Goal: Task Accomplishment & Management: Complete application form

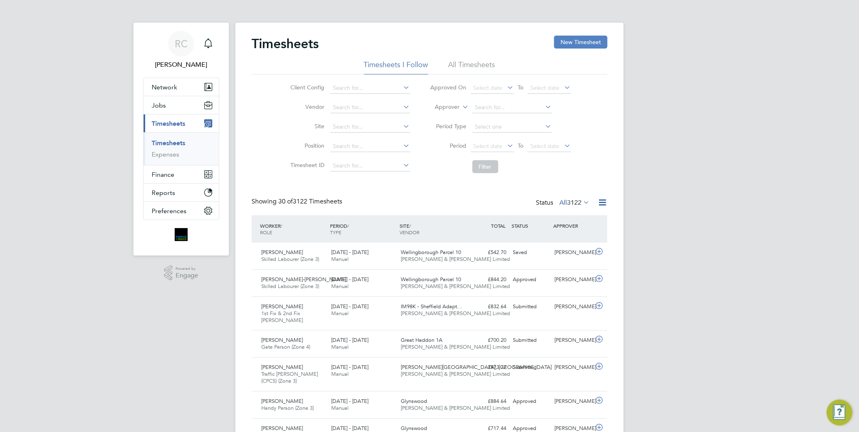
click at [574, 43] on button "New Timesheet" at bounding box center [580, 42] width 53 height 13
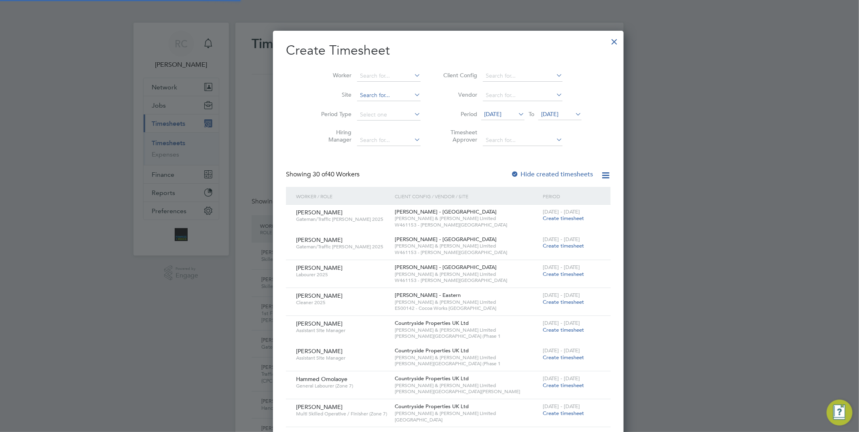
scroll to position [3, 4]
click at [358, 76] on input at bounding box center [389, 75] width 64 height 11
click at [371, 89] on li "Gabriel Gheorge Capr aru" at bounding box center [375, 86] width 74 height 11
type input "[PERSON_NAME]"
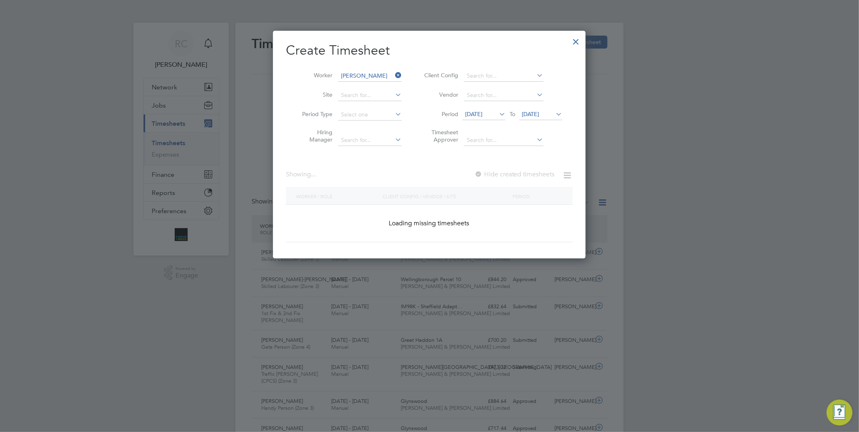
scroll to position [4, 4]
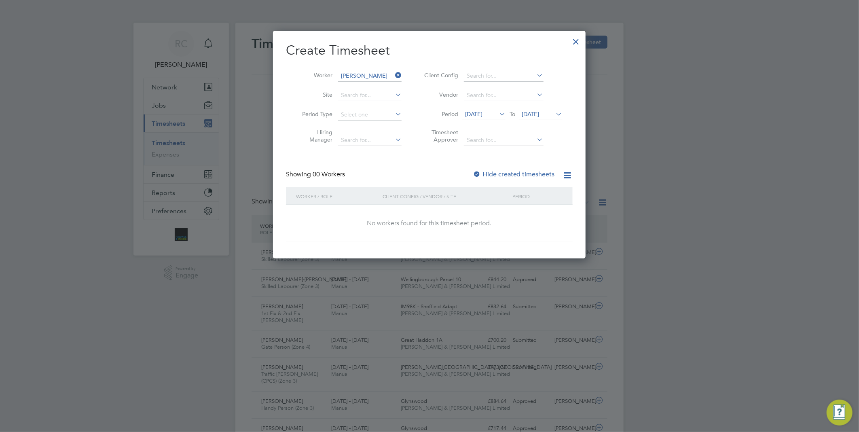
click at [498, 114] on icon at bounding box center [498, 113] width 0 height 11
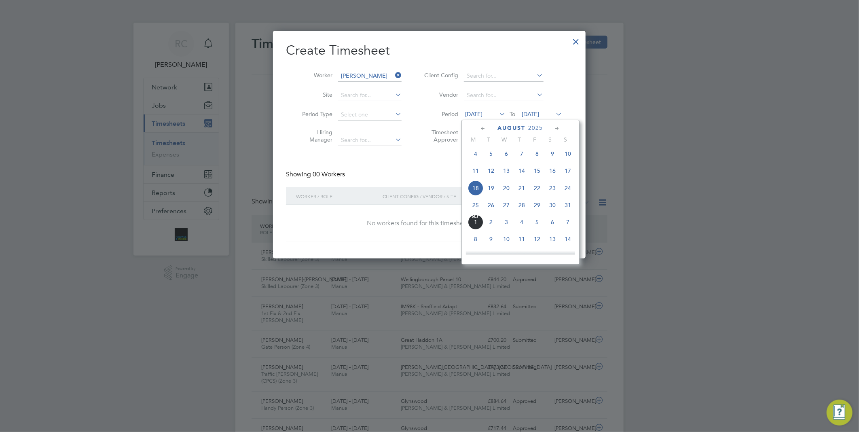
drag, startPoint x: 476, startPoint y: 210, endPoint x: 493, endPoint y: 188, distance: 27.7
click at [479, 208] on span "25" at bounding box center [475, 204] width 15 height 15
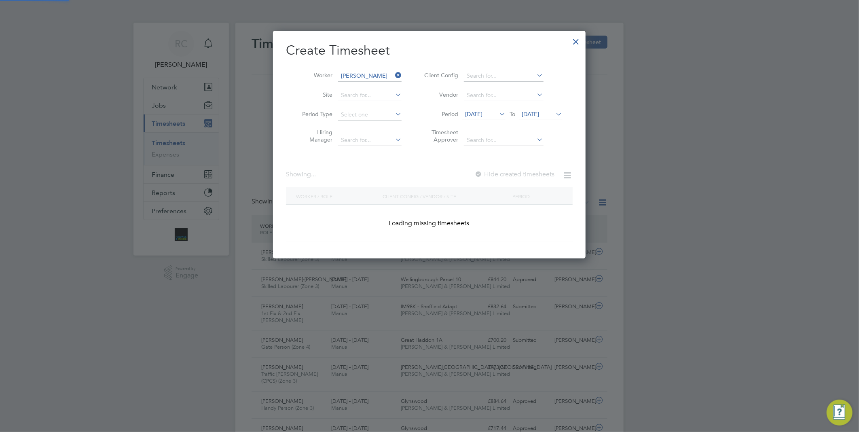
scroll to position [228, 313]
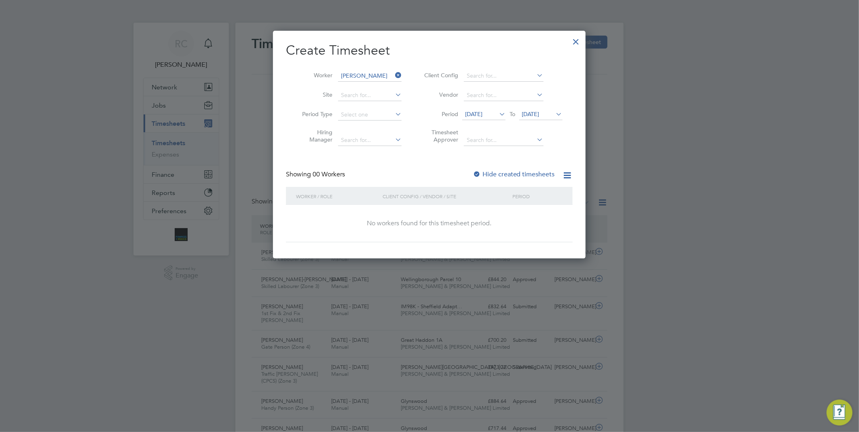
click at [555, 113] on icon at bounding box center [555, 113] width 0 height 11
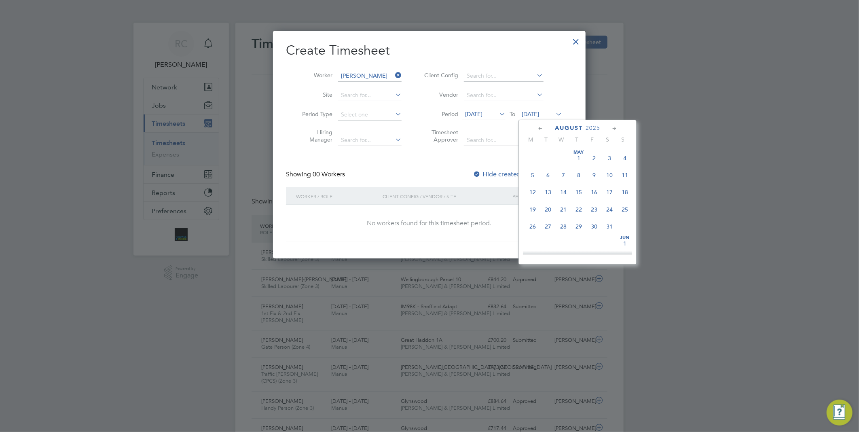
scroll to position [312, 0]
click at [625, 194] on span "31" at bounding box center [624, 187] width 15 height 15
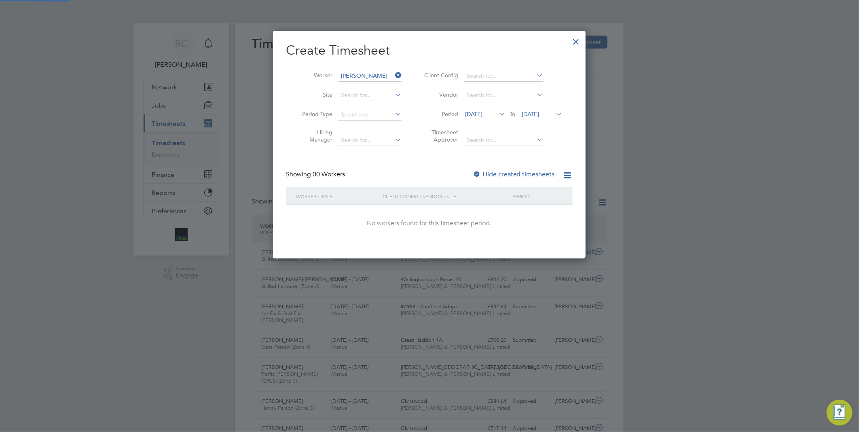
scroll to position [228, 313]
click at [513, 173] on label "Hide created timesheets" at bounding box center [514, 174] width 82 height 8
click at [498, 113] on icon at bounding box center [498, 113] width 0 height 11
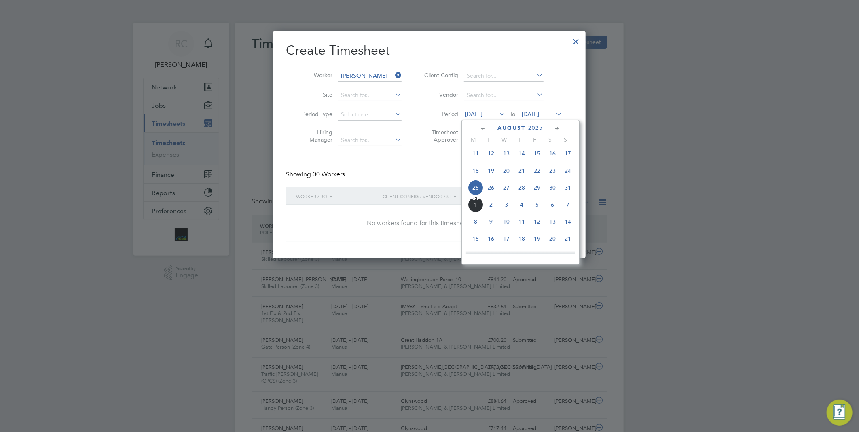
drag, startPoint x: 476, startPoint y: 191, endPoint x: 536, endPoint y: 140, distance: 78.1
click at [484, 187] on div "Aug 1 2 3 4 5 6 7 8 9 10 11 12 13 14 15 16 17 18 19 20 21 22 23 24 25 26 27 28 …" at bounding box center [525, 154] width 119 height 85
click at [564, 102] on li "Vendor" at bounding box center [492, 95] width 161 height 19
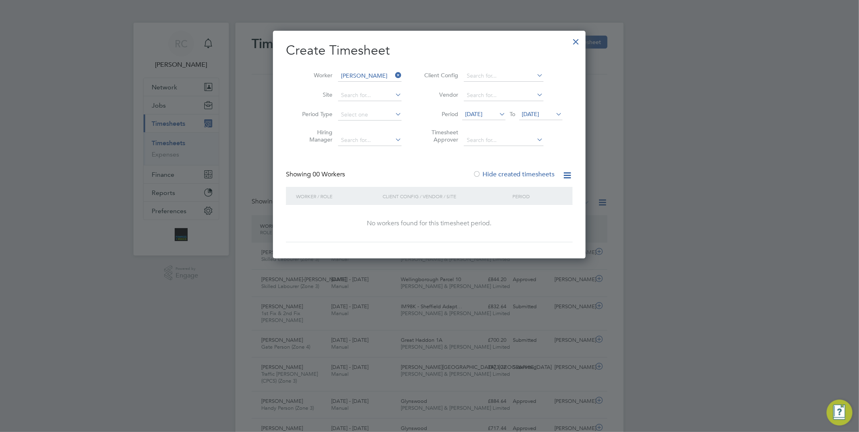
click at [555, 114] on icon at bounding box center [555, 113] width 0 height 11
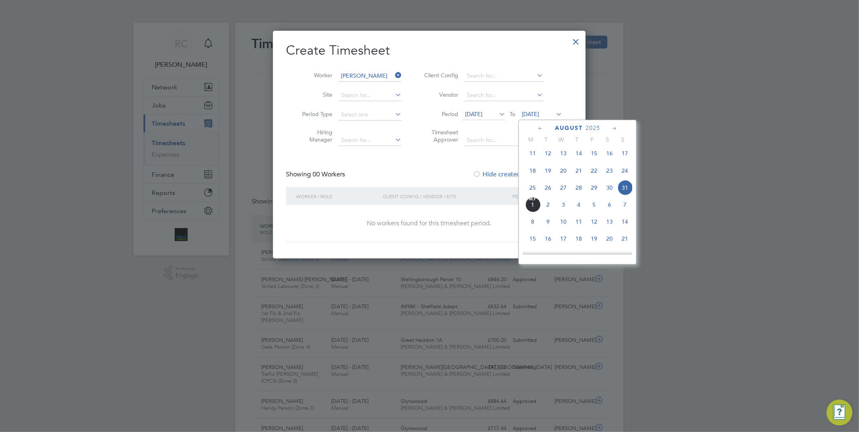
click at [624, 192] on span "31" at bounding box center [624, 187] width 15 height 15
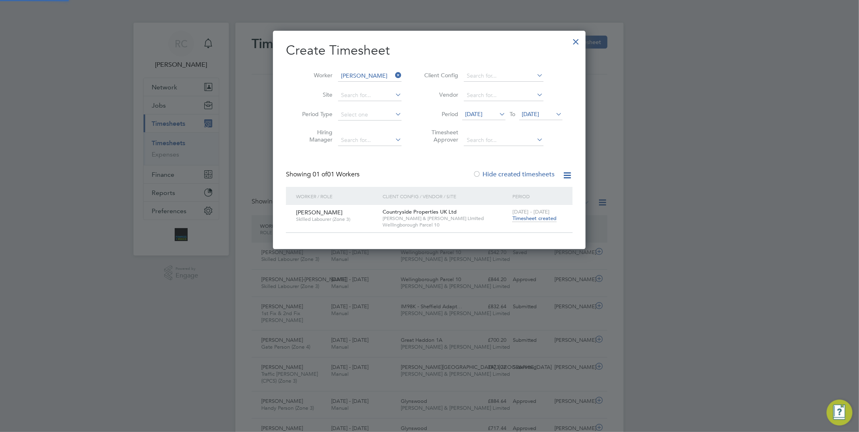
scroll to position [219, 313]
click at [529, 217] on span "Timesheet created" at bounding box center [535, 218] width 44 height 7
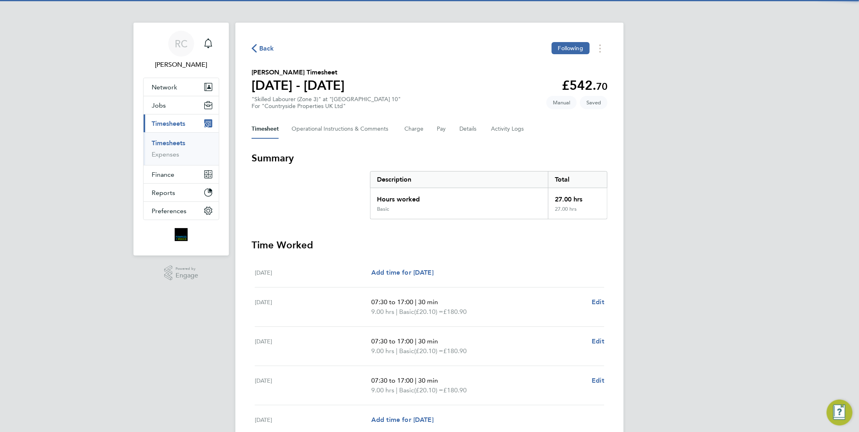
scroll to position [73, 0]
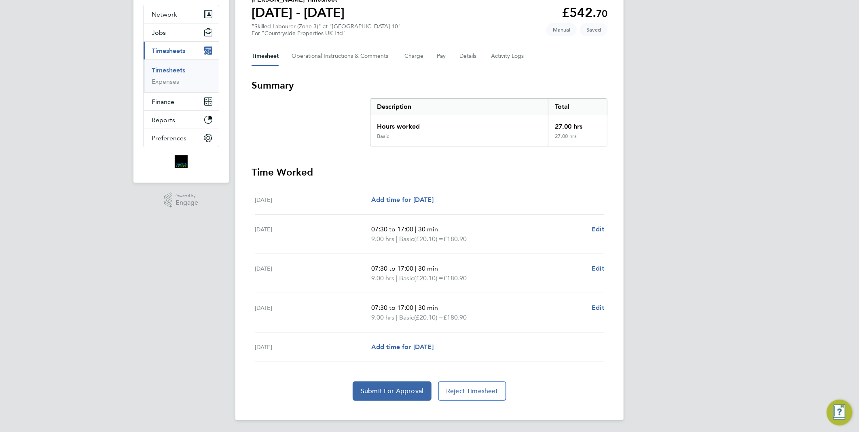
click at [160, 48] on span "Timesheets" at bounding box center [169, 51] width 34 height 8
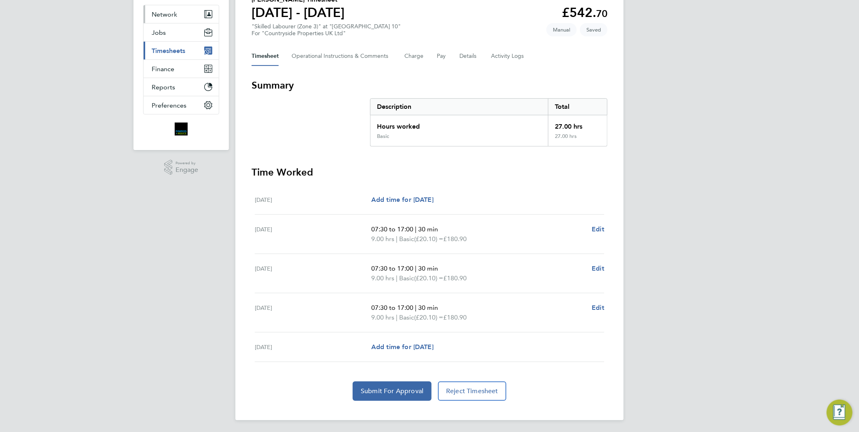
click at [169, 19] on button "Network" at bounding box center [181, 14] width 75 height 18
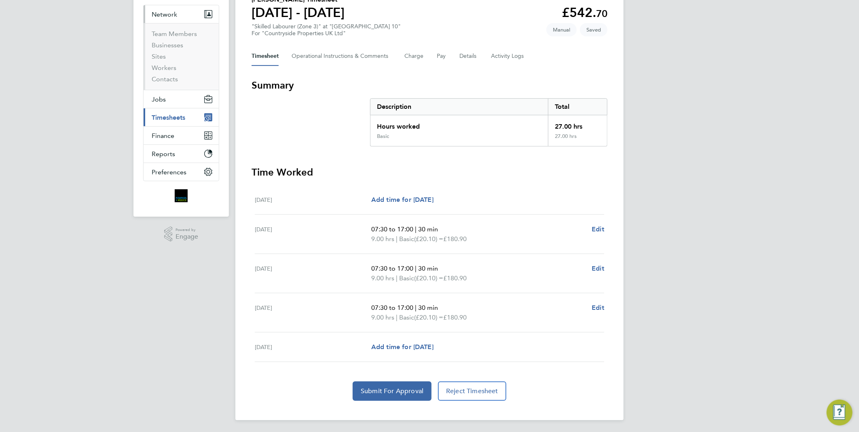
click at [168, 19] on button "Network" at bounding box center [181, 14] width 75 height 18
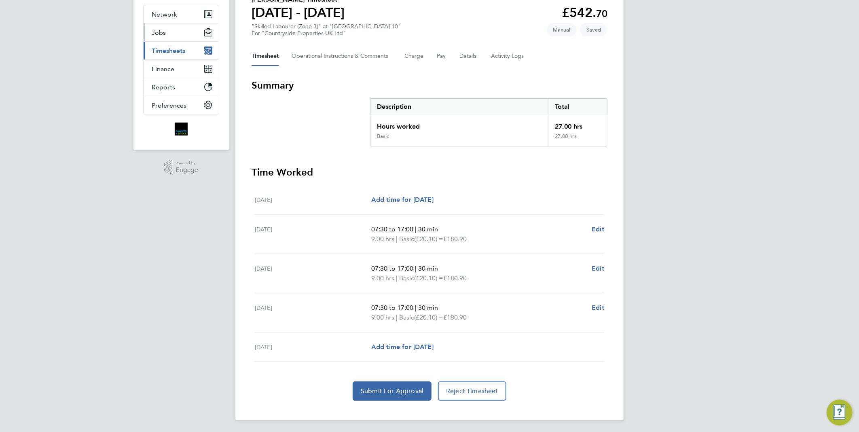
click at [160, 35] on span "Jobs" at bounding box center [159, 33] width 14 height 8
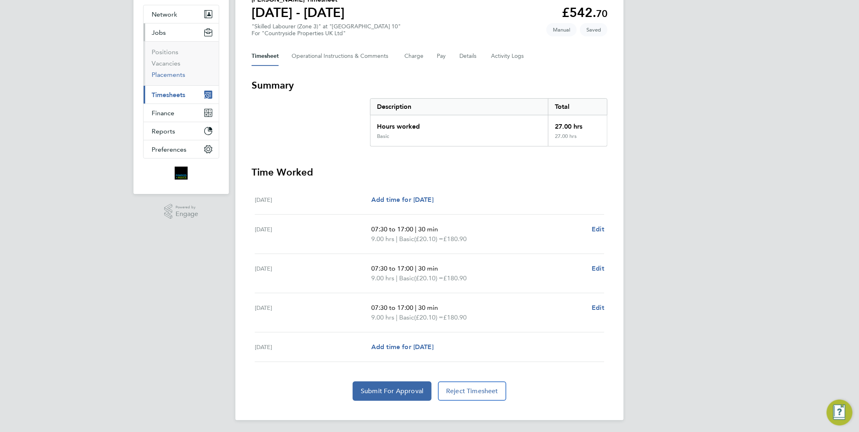
click at [167, 75] on link "Placements" at bounding box center [169, 75] width 34 height 8
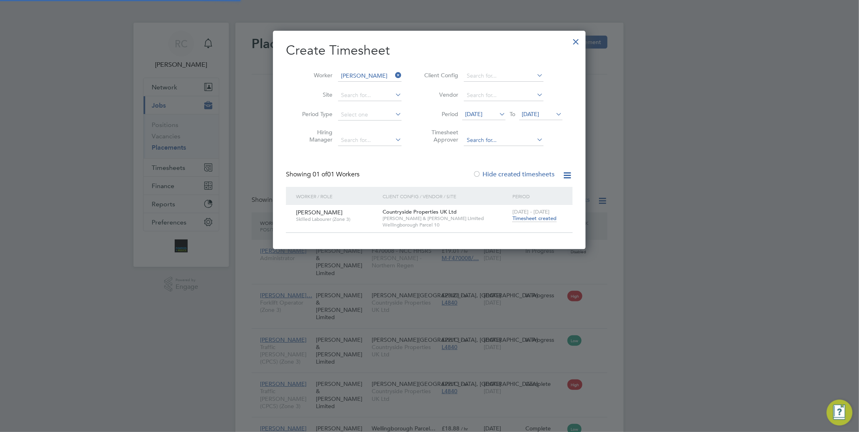
scroll to position [3, 4]
click at [581, 44] on div at bounding box center [576, 39] width 15 height 15
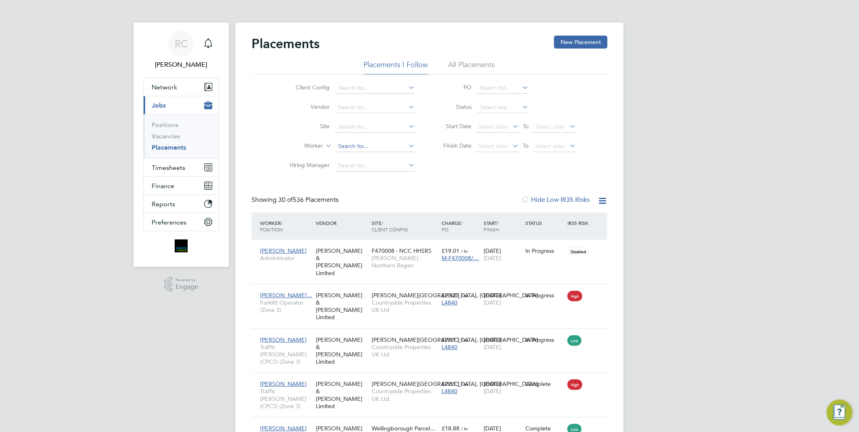
click at [354, 142] on input at bounding box center [375, 146] width 80 height 11
type input "g"
click at [386, 159] on b "Capr" at bounding box center [391, 157] width 13 height 7
type input "[PERSON_NAME]"
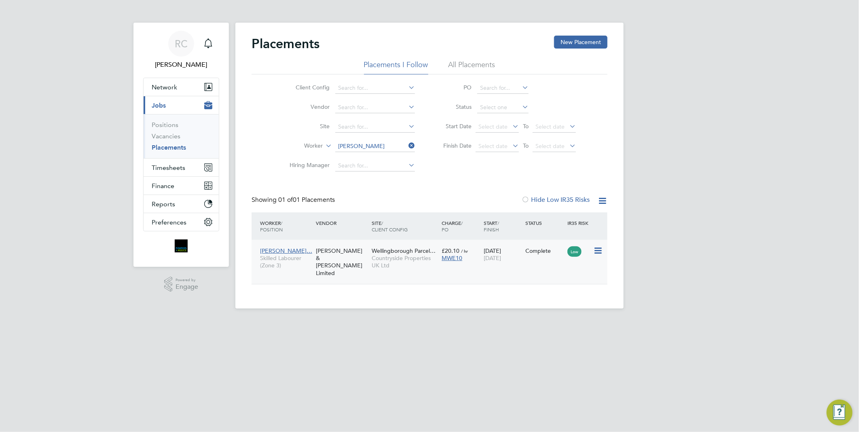
click at [393, 253] on span "Wellingborough Parcel…" at bounding box center [404, 250] width 64 height 7
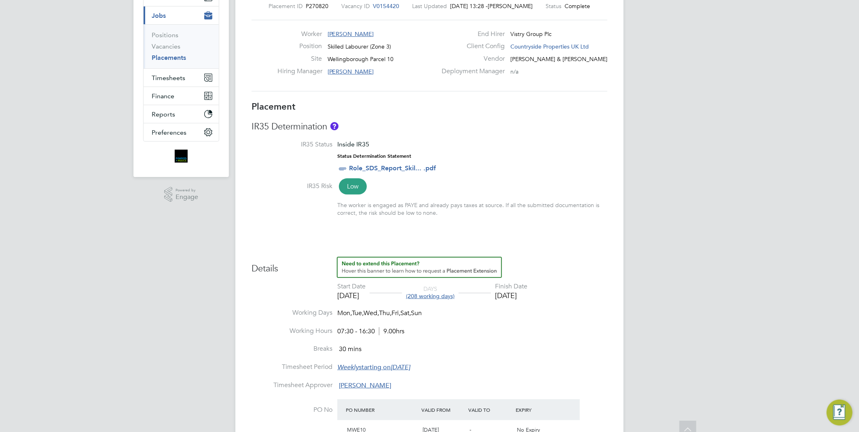
scroll to position [180, 0]
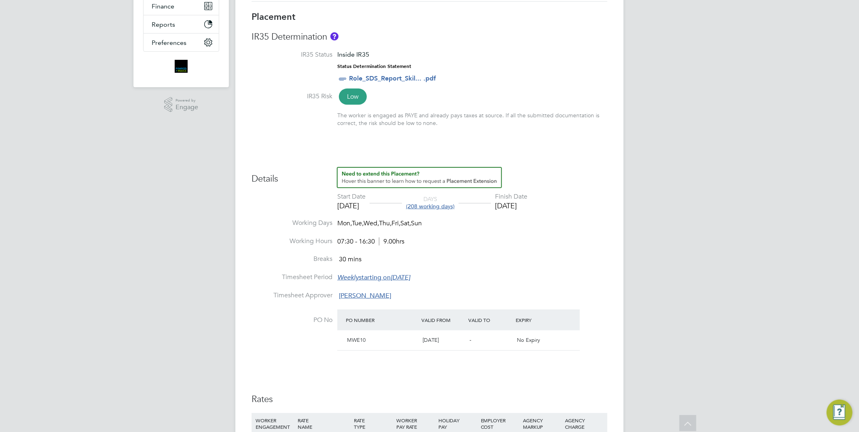
click at [525, 246] on li "Working Hours 07:30 - 16:30 9.00hrs" at bounding box center [430, 246] width 356 height 18
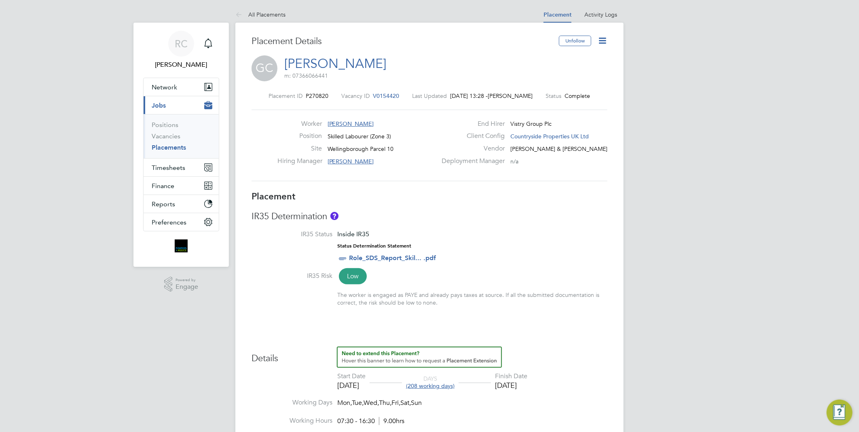
click at [601, 38] on icon at bounding box center [603, 41] width 10 height 10
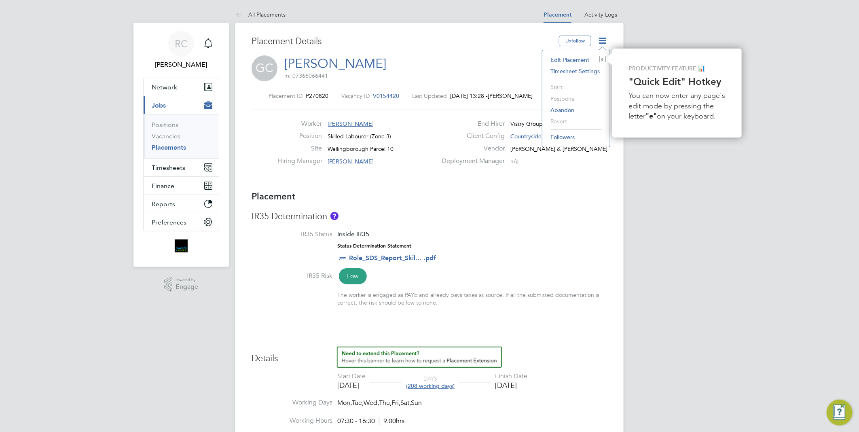
click at [580, 59] on li "Edit Placement e" at bounding box center [576, 59] width 59 height 11
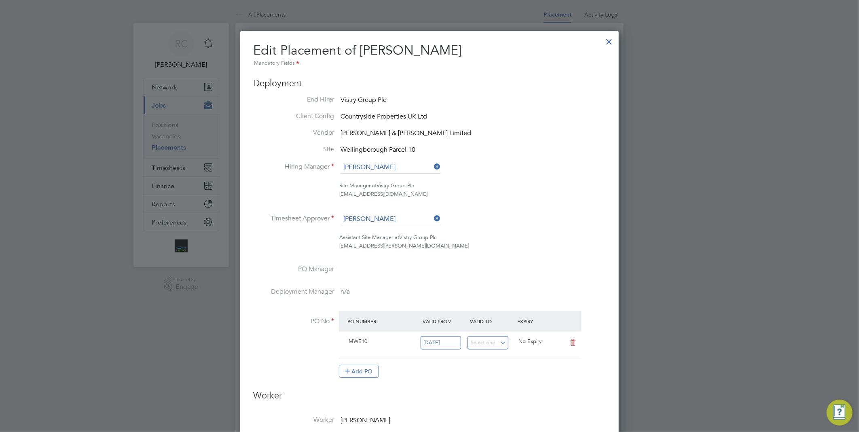
click at [433, 167] on icon at bounding box center [433, 166] width 0 height 11
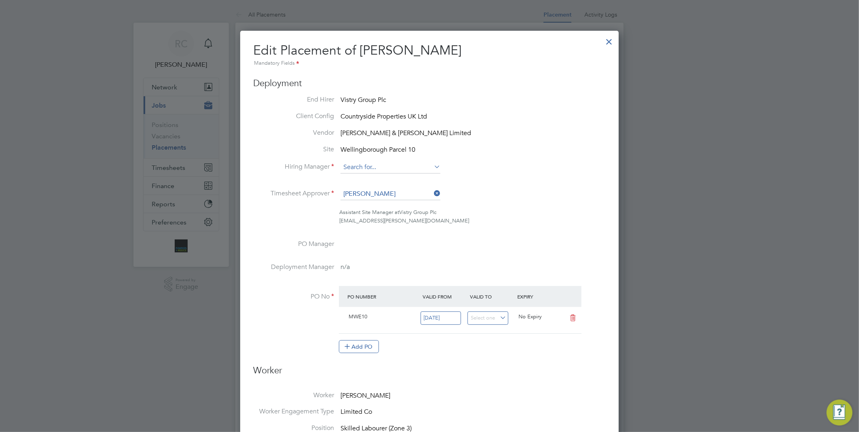
click at [397, 168] on input at bounding box center [391, 167] width 100 height 12
click at [402, 181] on li "Iul ian Ardeleanu" at bounding box center [390, 178] width 101 height 11
type input "[PERSON_NAME]"
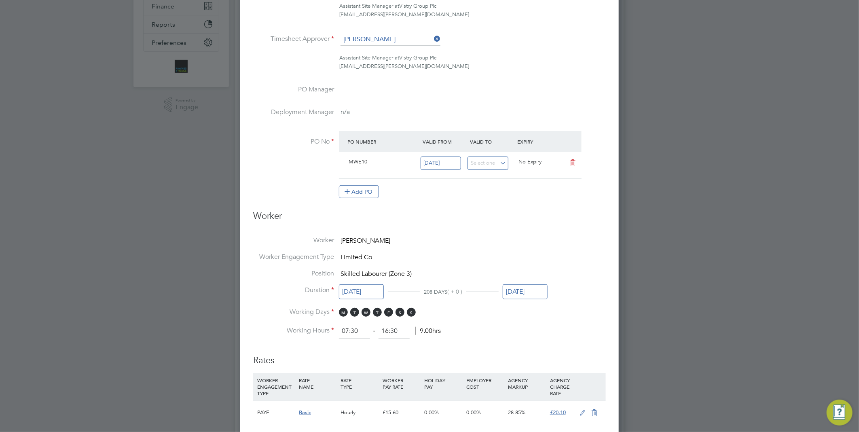
click at [529, 293] on input "29 Aug 2025" at bounding box center [525, 291] width 45 height 15
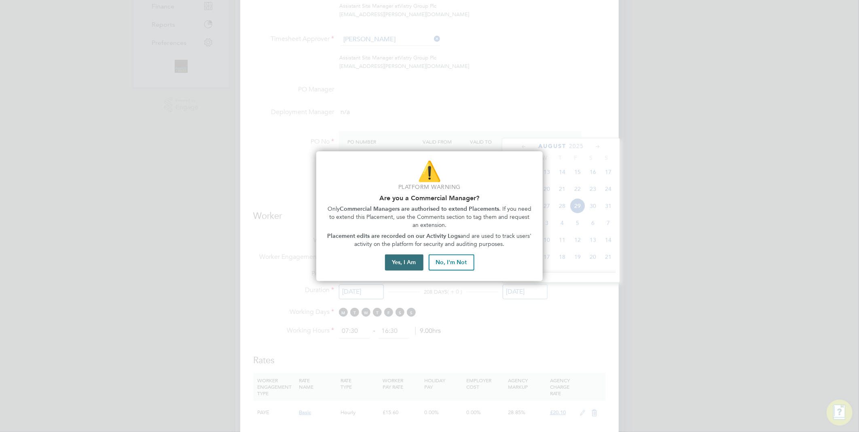
click at [386, 256] on button "Yes, I Am" at bounding box center [404, 263] width 38 height 16
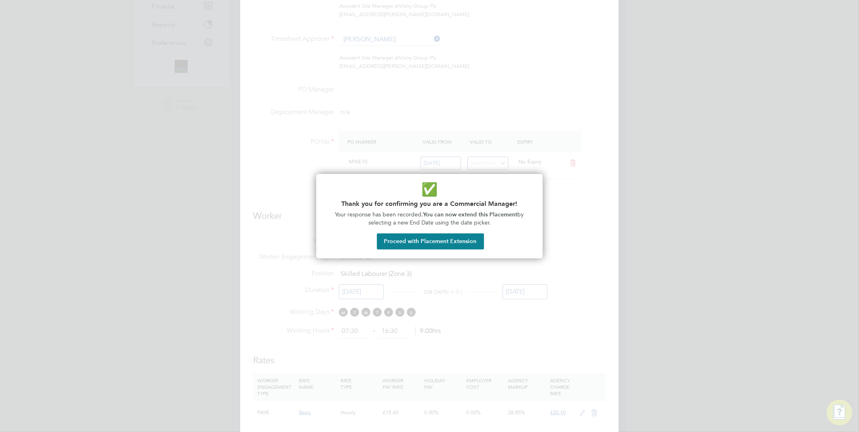
click at [414, 264] on div at bounding box center [429, 216] width 859 height 432
click at [431, 239] on button "Proceed with Placement Extension" at bounding box center [430, 241] width 107 height 16
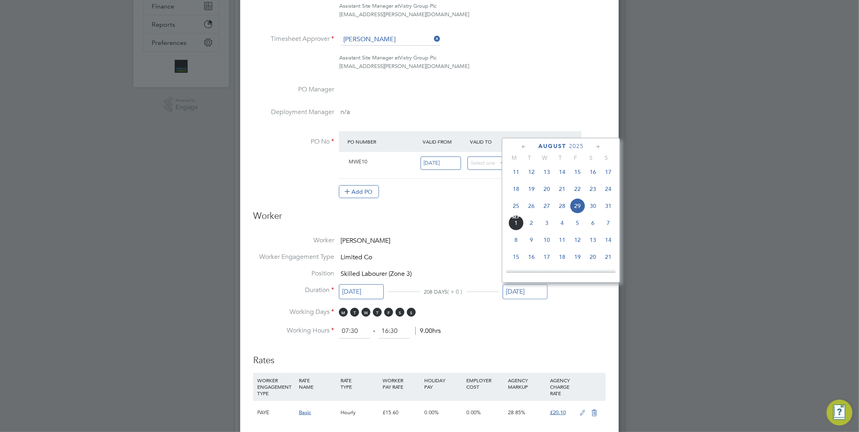
click at [599, 147] on icon at bounding box center [598, 146] width 8 height 9
click at [608, 260] on span "4" at bounding box center [608, 252] width 15 height 15
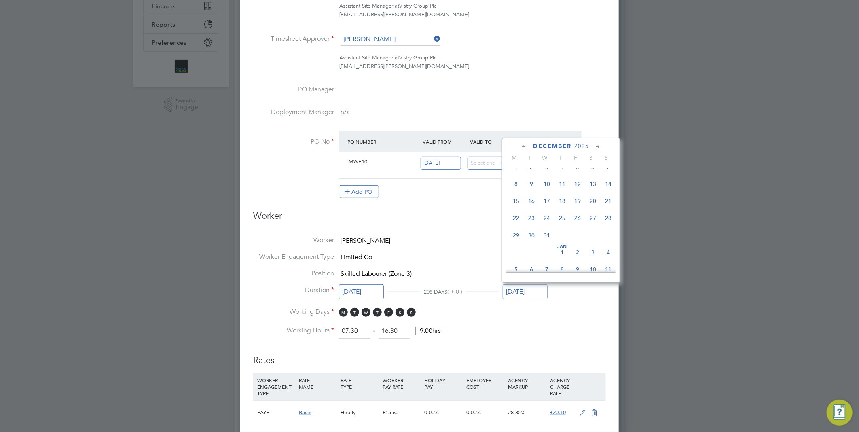
type input "04 Jan 2026"
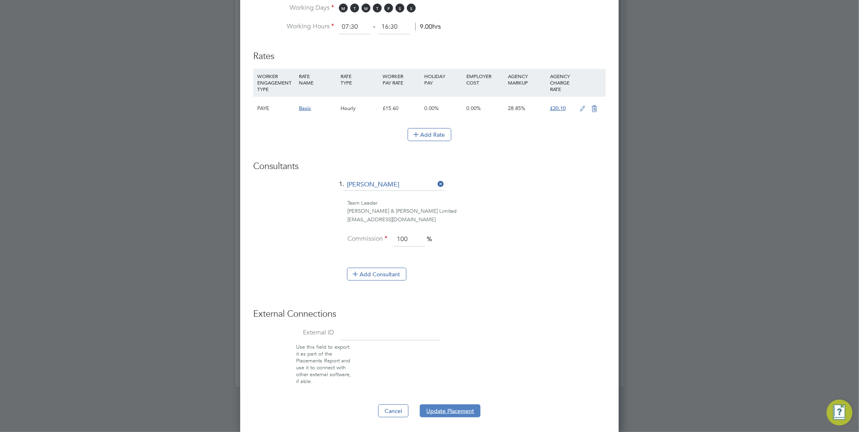
click at [452, 406] on button "Update Placement" at bounding box center [450, 411] width 61 height 13
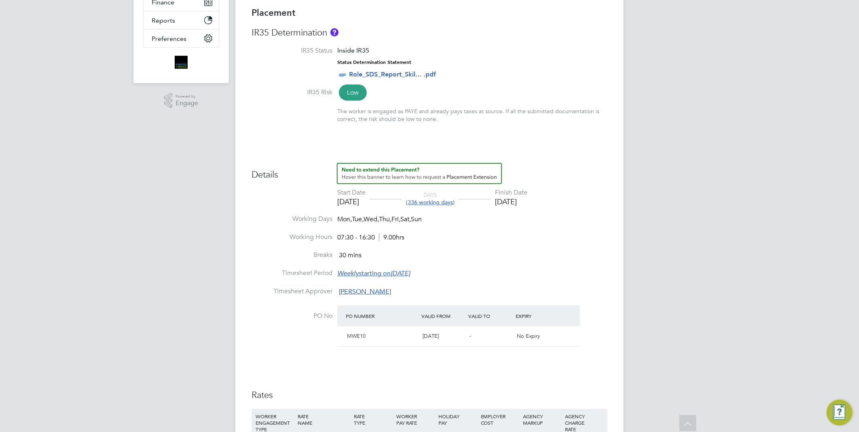
scroll to position [4, 0]
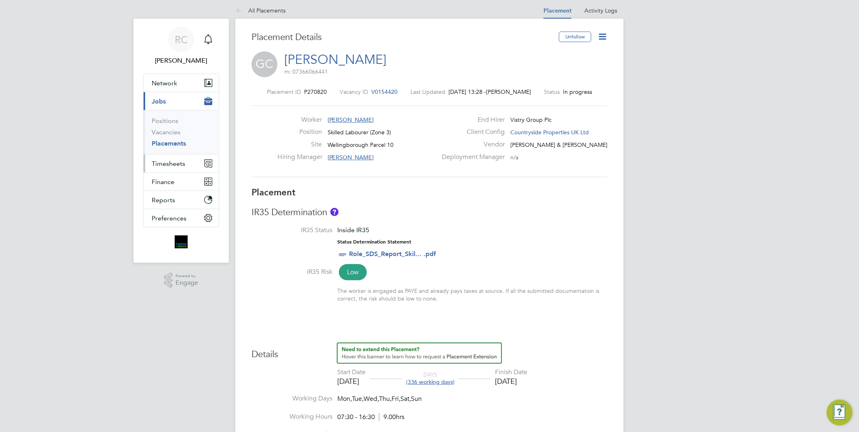
click at [178, 163] on span "Timesheets" at bounding box center [169, 164] width 34 height 8
click at [173, 160] on span "Timesheets" at bounding box center [169, 164] width 34 height 8
click at [174, 139] on link "Timesheets" at bounding box center [169, 139] width 34 height 8
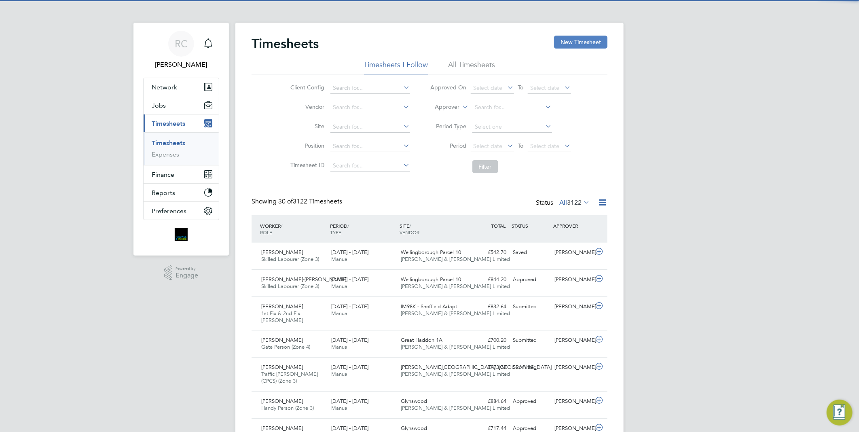
scroll to position [4, 4]
click at [572, 43] on button "New Timesheet" at bounding box center [580, 42] width 53 height 13
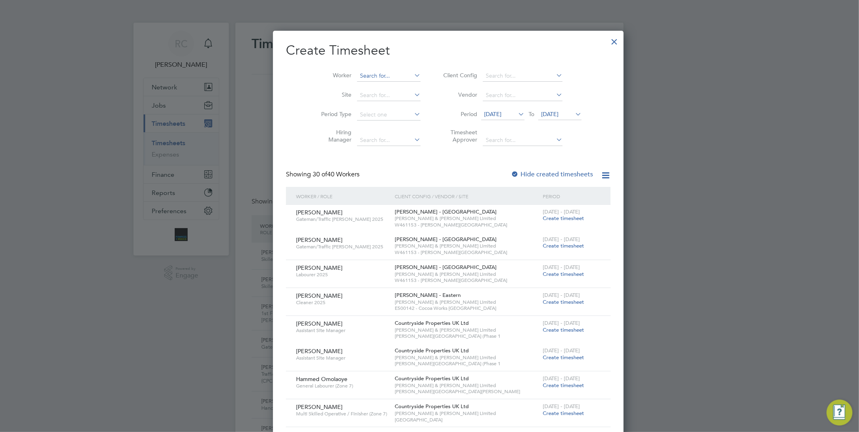
click at [357, 79] on input at bounding box center [389, 75] width 64 height 11
click at [374, 87] on li "Gabriel Gheorge Capr aru" at bounding box center [375, 86] width 74 height 11
type input "[PERSON_NAME]"
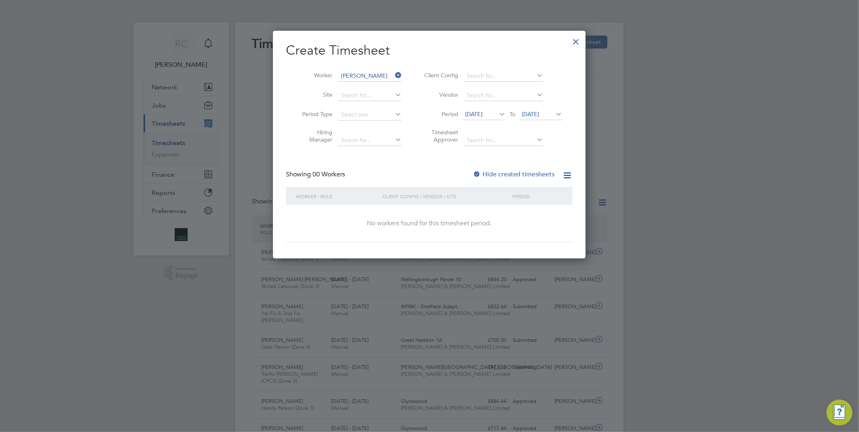
click at [531, 171] on label "Hide created timesheets" at bounding box center [514, 174] width 82 height 8
click at [498, 114] on icon at bounding box center [498, 113] width 0 height 11
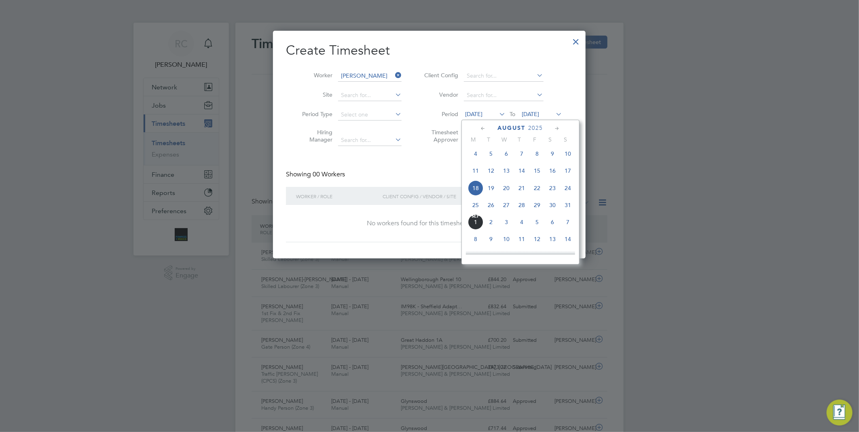
click at [477, 205] on span "25" at bounding box center [475, 204] width 15 height 15
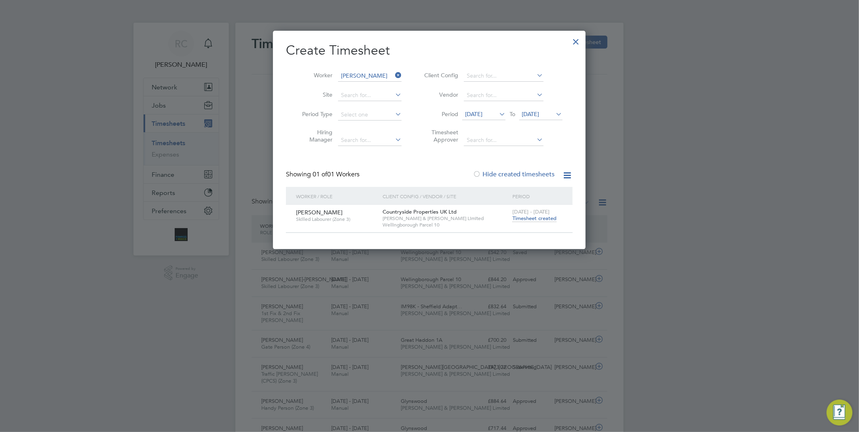
click at [518, 217] on span "Timesheet created" at bounding box center [535, 218] width 44 height 7
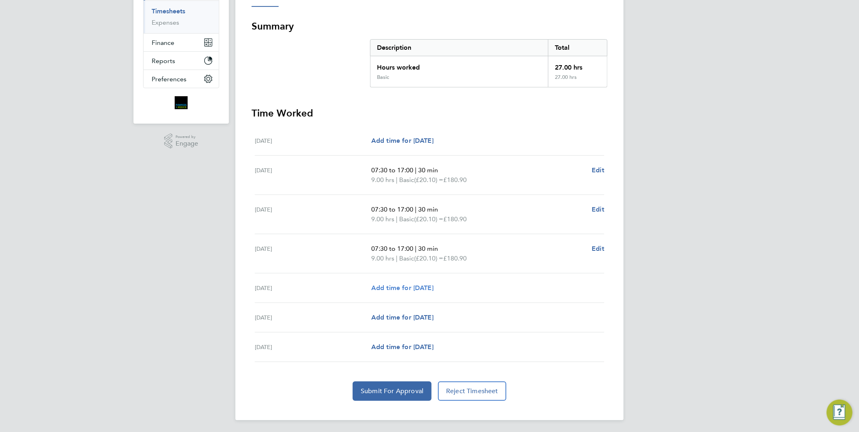
click at [431, 285] on span "Add time for [DATE]" at bounding box center [402, 288] width 62 height 8
select select "30"
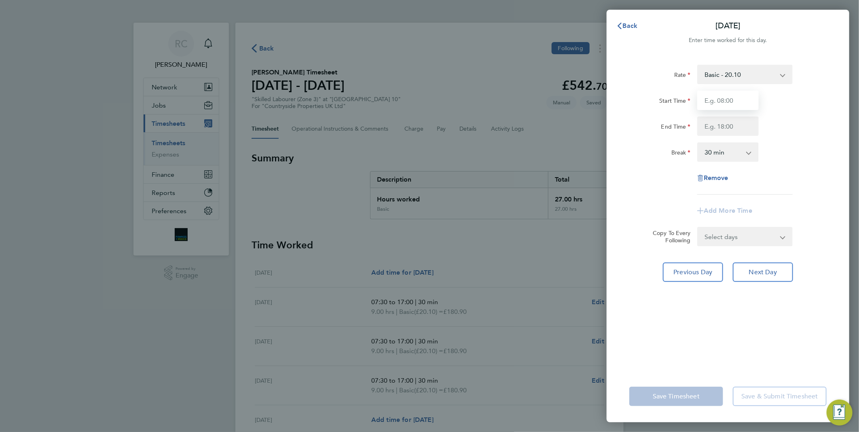
click at [734, 104] on input "Start Time" at bounding box center [729, 100] width 62 height 19
type input "07:30"
click at [726, 128] on input "End Time" at bounding box center [729, 126] width 62 height 19
type input "17:00"
click at [791, 193] on app-timesheet-line-form-group "Rate Basic - 20.10 Start Time 07:30 End Time 17:00 Break 0 min 15 min 30 min 45…" at bounding box center [728, 143] width 197 height 156
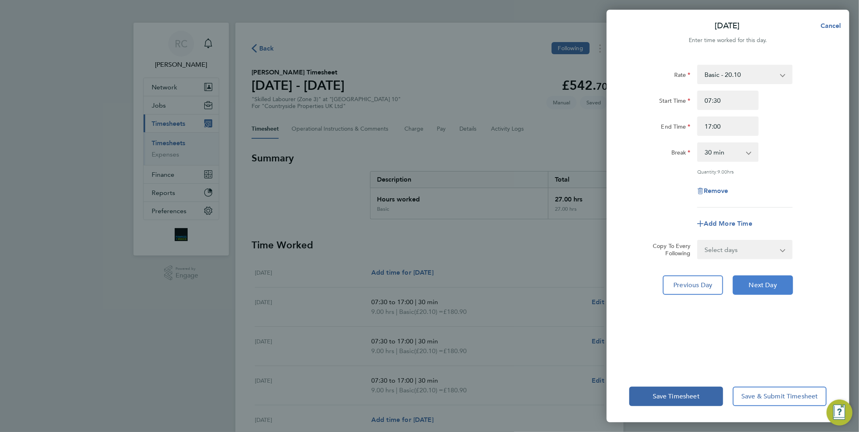
click at [771, 286] on span "Next Day" at bounding box center [763, 285] width 28 height 8
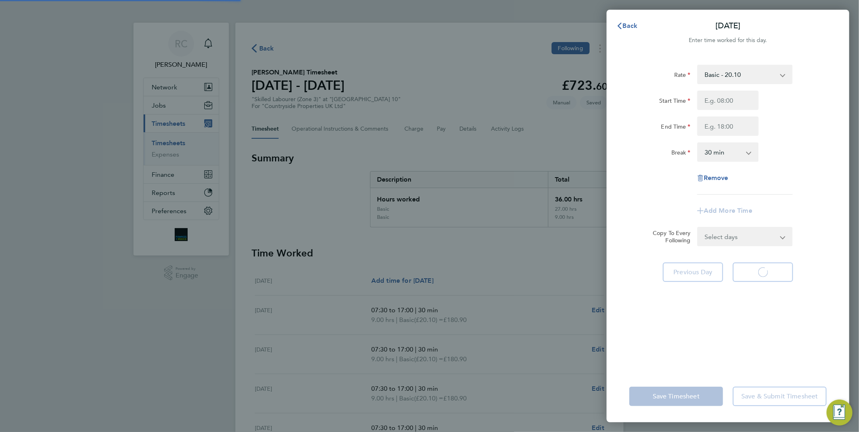
select select "30"
click at [734, 98] on input "Start Time" at bounding box center [729, 100] width 62 height 19
type input "07:30"
click at [730, 129] on input "End Time" at bounding box center [729, 126] width 62 height 19
type input "14:00"
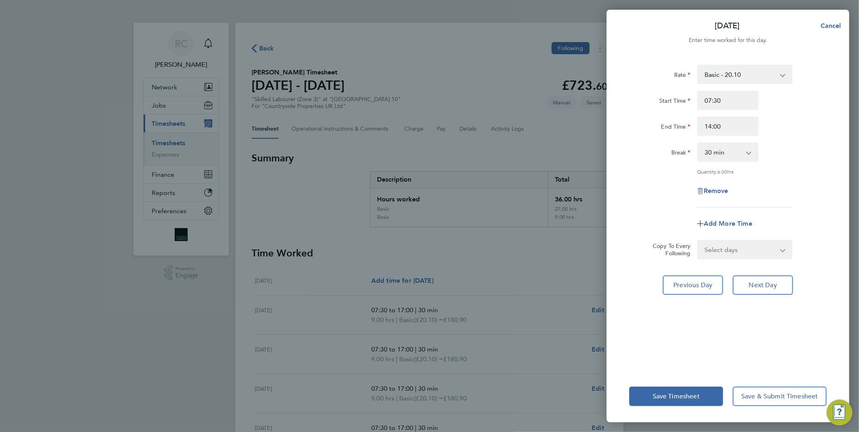
click at [812, 106] on div "Start Time 07:30" at bounding box center [728, 100] width 204 height 19
click at [676, 404] on button "Save Timesheet" at bounding box center [677, 396] width 94 height 19
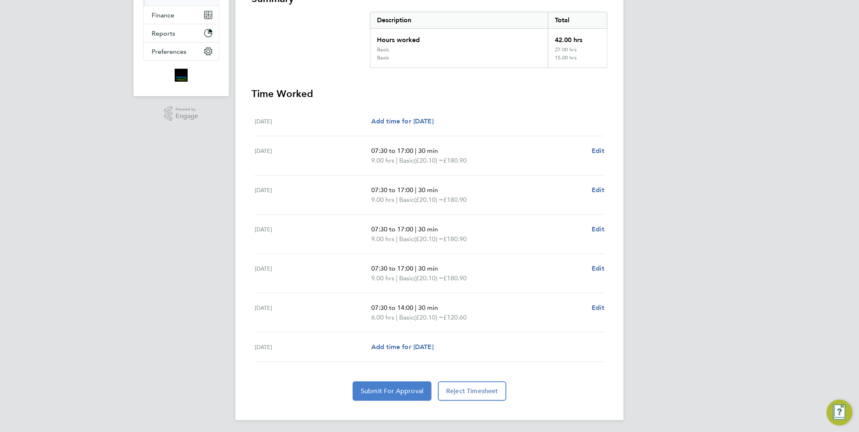
click at [383, 394] on span "Submit For Approval" at bounding box center [392, 391] width 63 height 8
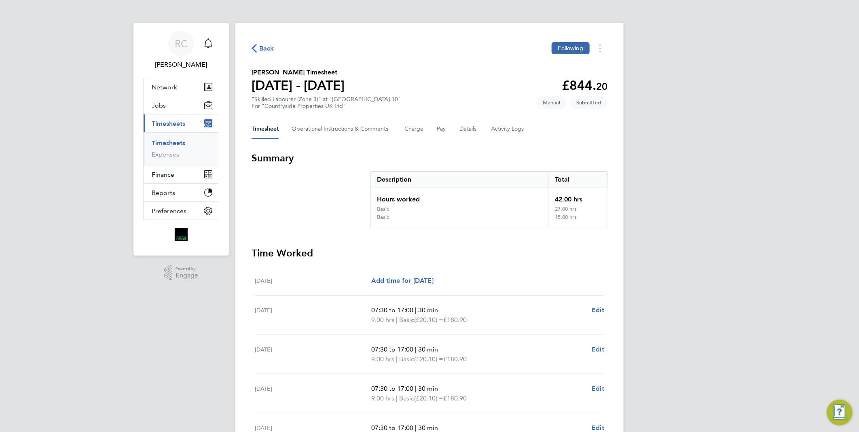
click at [263, 49] on span "Back" at bounding box center [266, 49] width 15 height 10
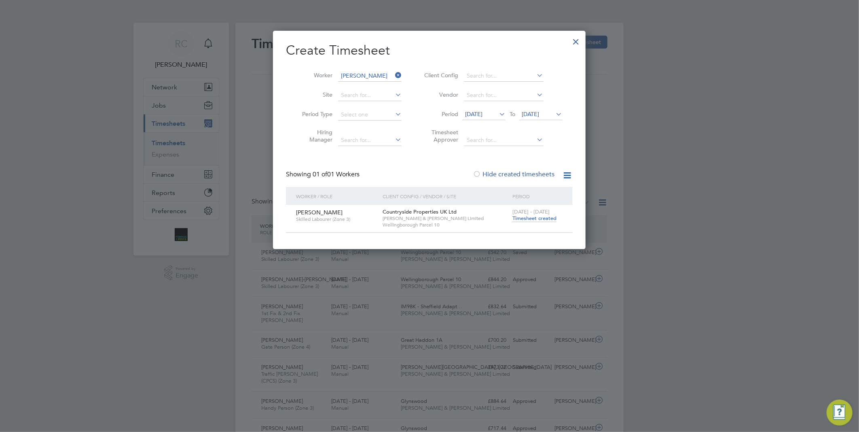
click at [581, 38] on div at bounding box center [576, 39] width 15 height 15
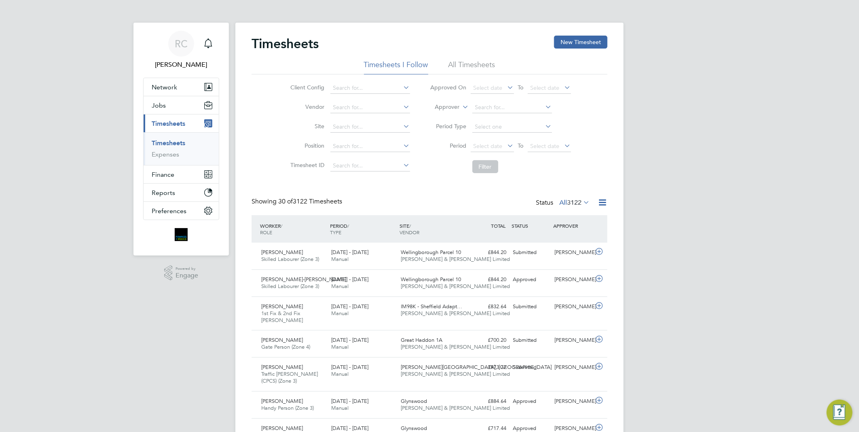
click at [407, 62] on li "Timesheets I Follow" at bounding box center [396, 67] width 64 height 15
click at [359, 130] on input at bounding box center [371, 126] width 80 height 11
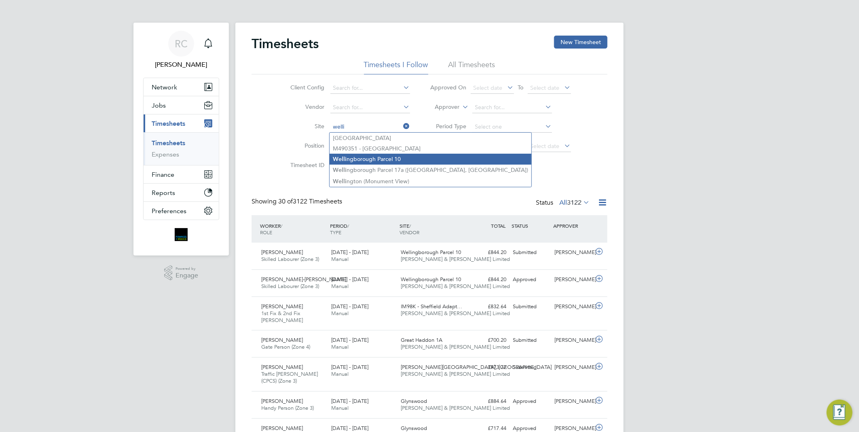
click at [367, 155] on li "Welli ngborough Parcel 10" at bounding box center [431, 159] width 202 height 11
type input "Wellingborough Parcel 10"
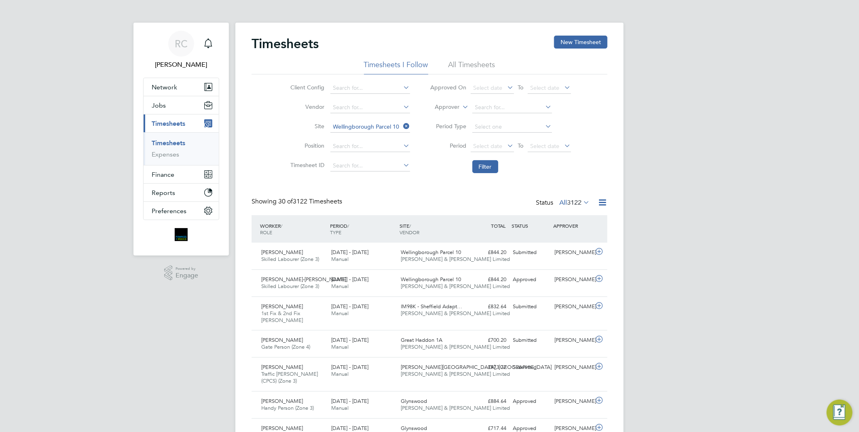
click at [472, 62] on li "All Timesheets" at bounding box center [472, 67] width 47 height 15
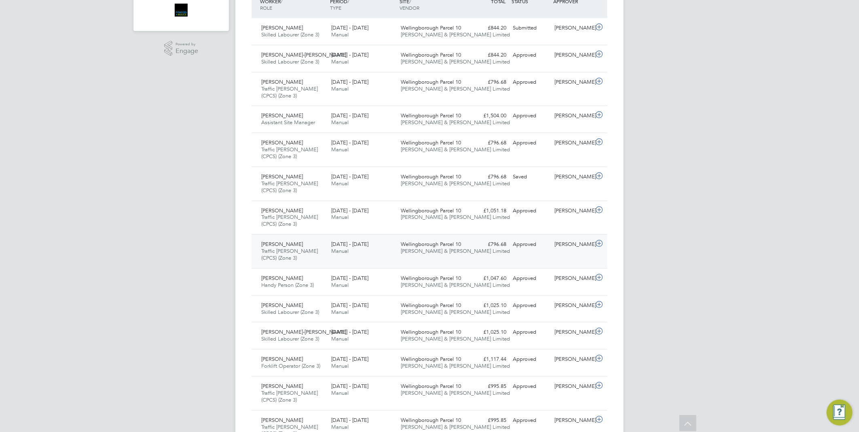
click at [380, 251] on div "[DATE] - [DATE] Manual" at bounding box center [363, 248] width 70 height 20
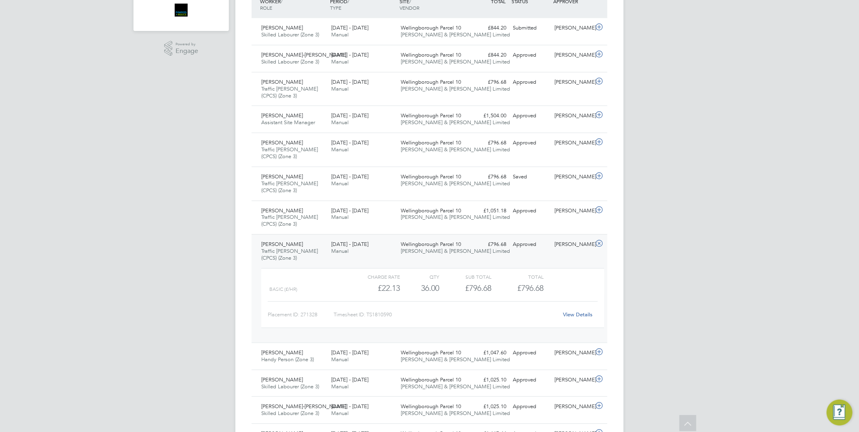
click at [380, 251] on div "[DATE] - [DATE] Manual" at bounding box center [363, 248] width 70 height 20
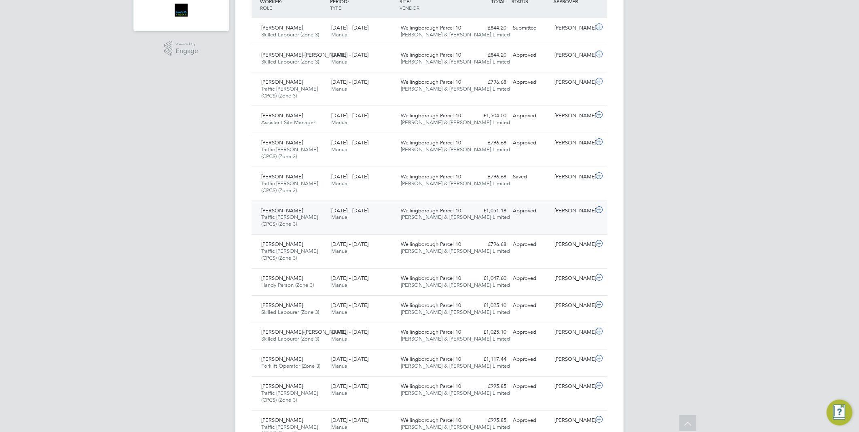
click at [394, 219] on div "[DATE] - [DATE] Manual" at bounding box center [363, 214] width 70 height 20
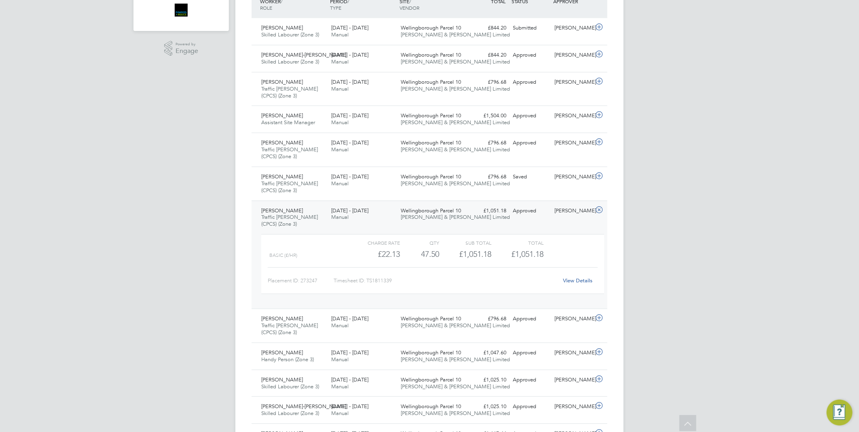
click at [394, 212] on div "[DATE] - [DATE] Manual" at bounding box center [363, 214] width 70 height 20
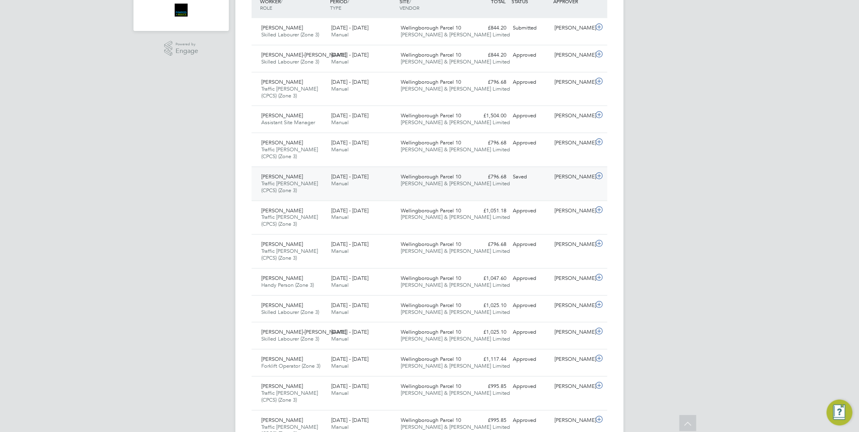
click at [383, 178] on div "[DATE] - [DATE] Manual" at bounding box center [363, 180] width 70 height 20
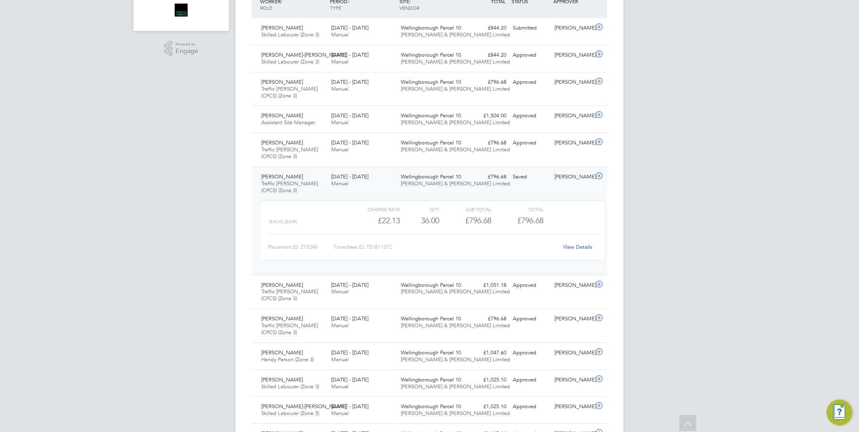
click at [385, 178] on div "[DATE] - [DATE] Manual" at bounding box center [363, 180] width 70 height 20
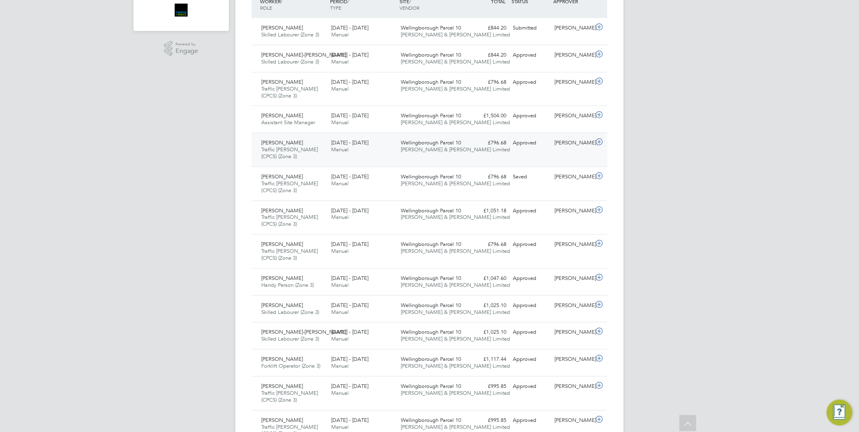
click at [387, 150] on div "[DATE] - [DATE] Manual" at bounding box center [363, 146] width 70 height 20
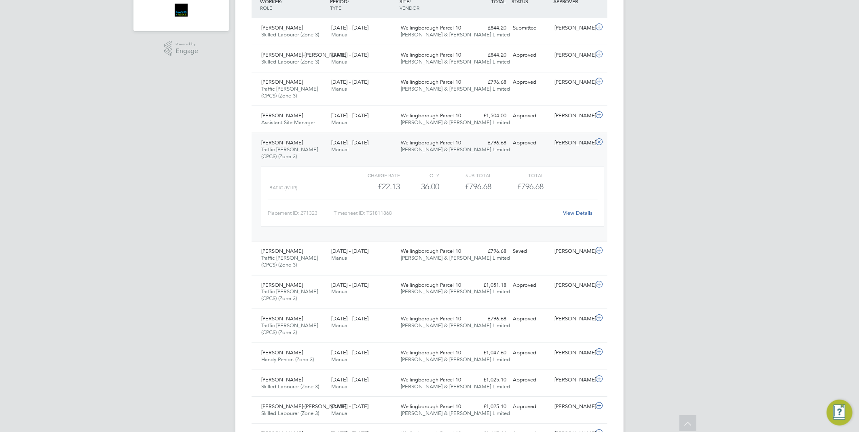
click at [387, 150] on div "[DATE] - [DATE] Manual" at bounding box center [363, 146] width 70 height 20
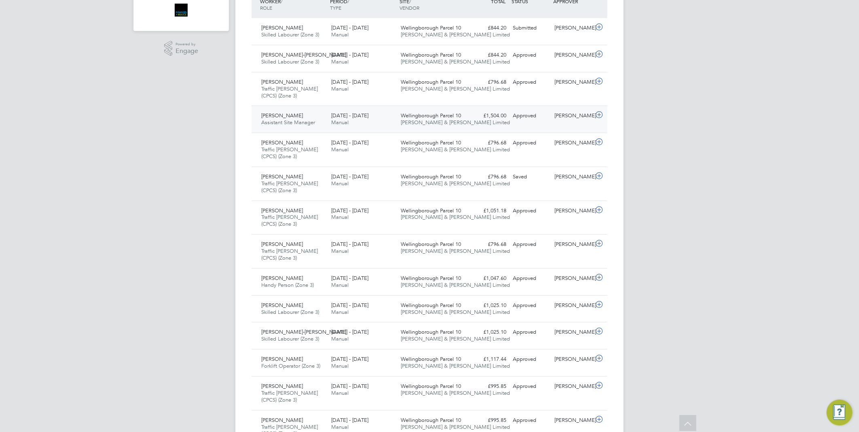
click at [386, 115] on div "[DATE] - [DATE] Manual" at bounding box center [363, 119] width 70 height 20
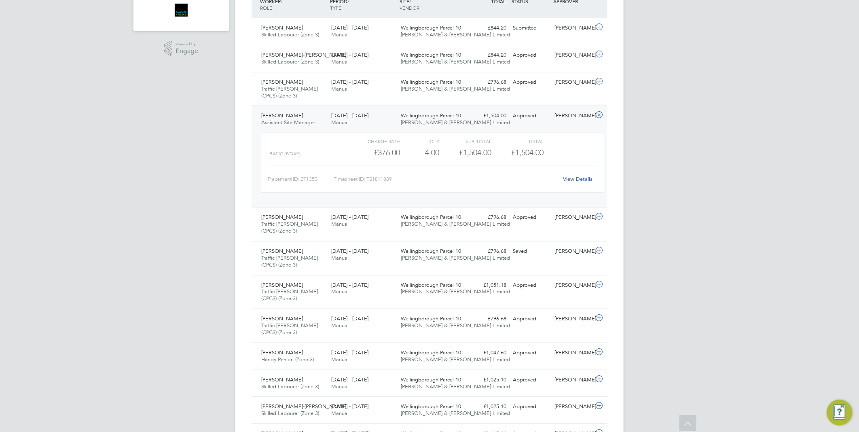
click at [386, 115] on div "[DATE] - [DATE] Manual" at bounding box center [363, 119] width 70 height 20
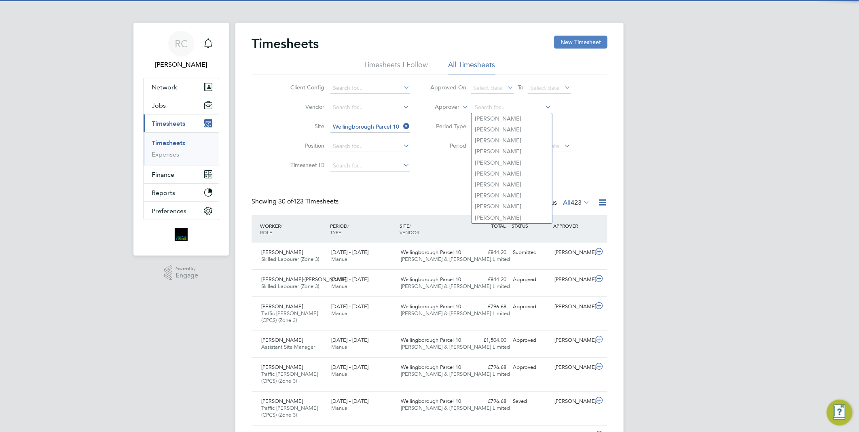
click at [591, 38] on button "New Timesheet" at bounding box center [580, 42] width 53 height 13
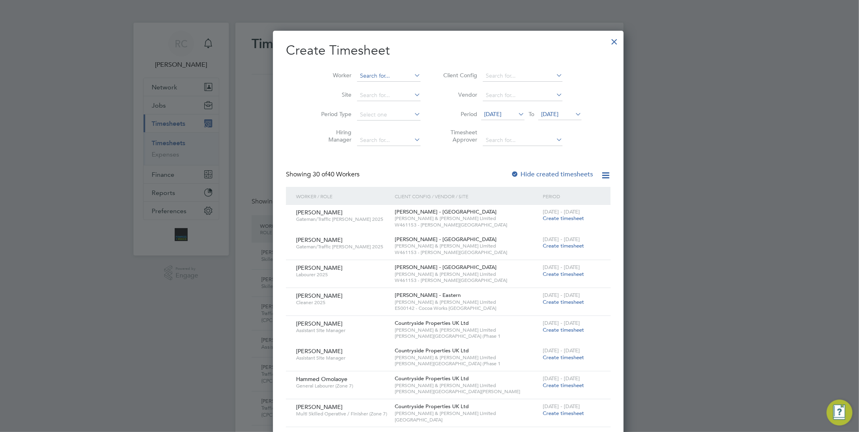
scroll to position [1358, 313]
click at [375, 76] on input at bounding box center [389, 75] width 64 height 11
click at [370, 95] on li "Ion Pint ilie" at bounding box center [373, 98] width 70 height 11
type input "[PERSON_NAME]"
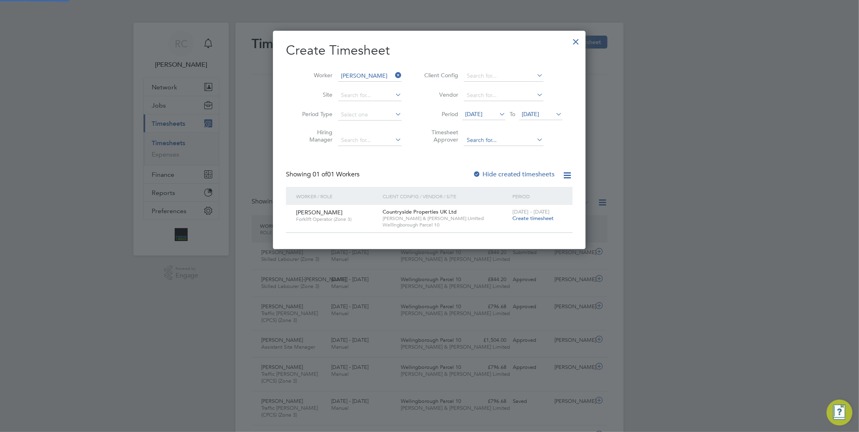
scroll to position [4, 4]
click at [535, 219] on span "Create timesheet" at bounding box center [533, 218] width 41 height 7
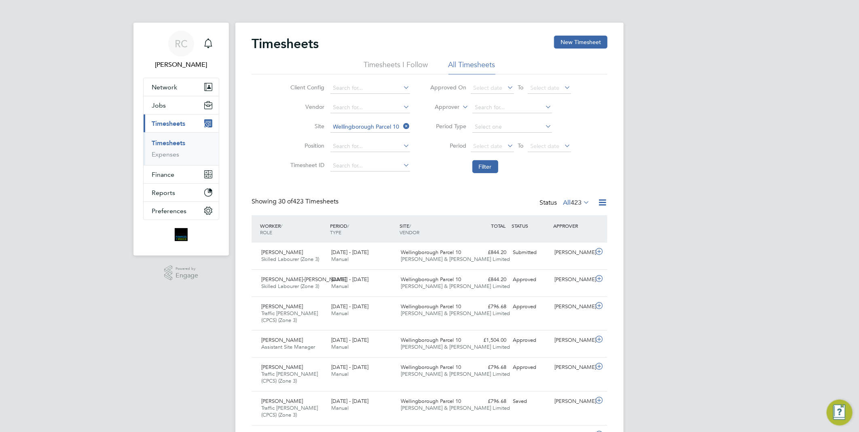
scroll to position [27, 70]
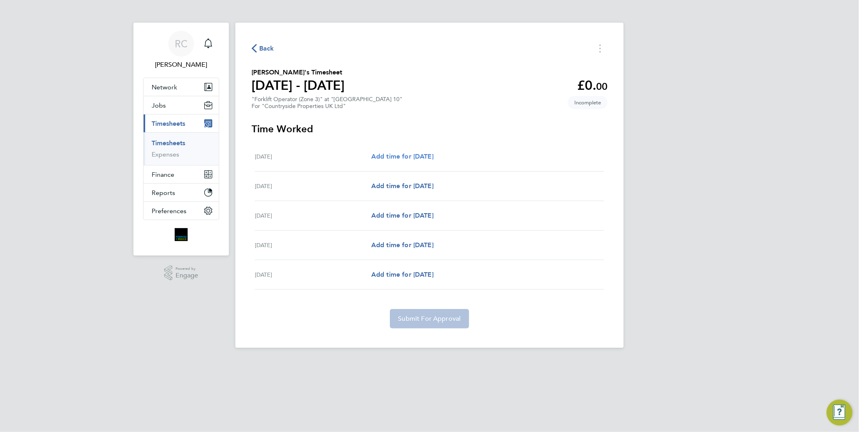
click at [428, 157] on span "Add time for [DATE]" at bounding box center [402, 157] width 62 height 8
select select "30"
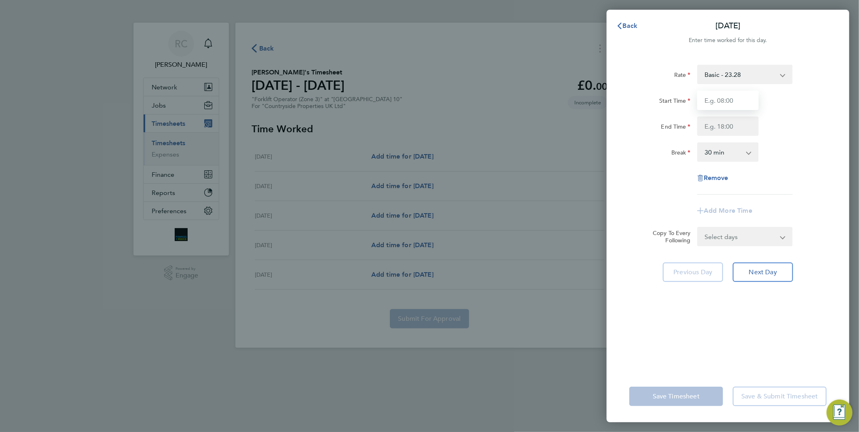
click at [739, 100] on input "Start Time" at bounding box center [729, 100] width 62 height 19
click at [625, 115] on div "Rate Basic - 23.28 Start Time End Time Break 0 min 15 min 30 min 45 min 60 min …" at bounding box center [728, 213] width 243 height 316
click at [634, 26] on span "Back" at bounding box center [630, 26] width 15 height 8
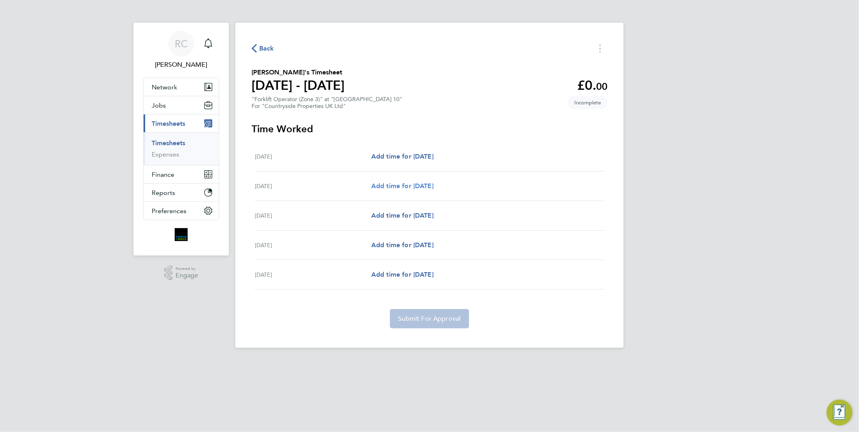
click at [434, 190] on link "Add time for [DATE]" at bounding box center [402, 186] width 62 height 10
select select "30"
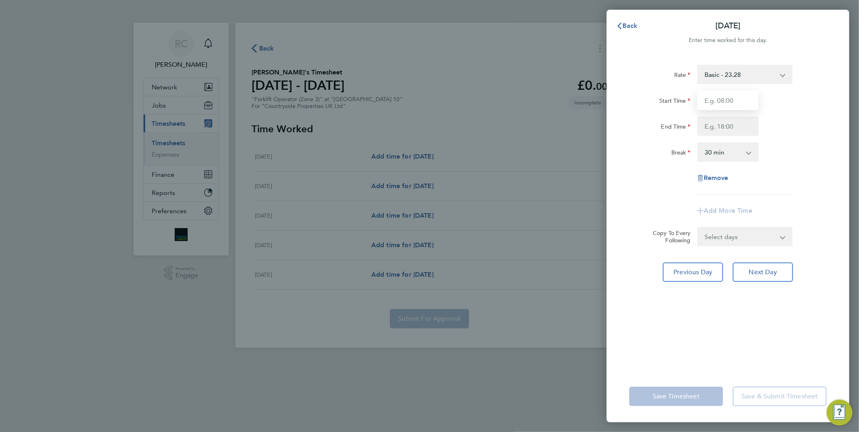
click at [735, 99] on input "Start Time" at bounding box center [729, 100] width 62 height 19
type input "07:30"
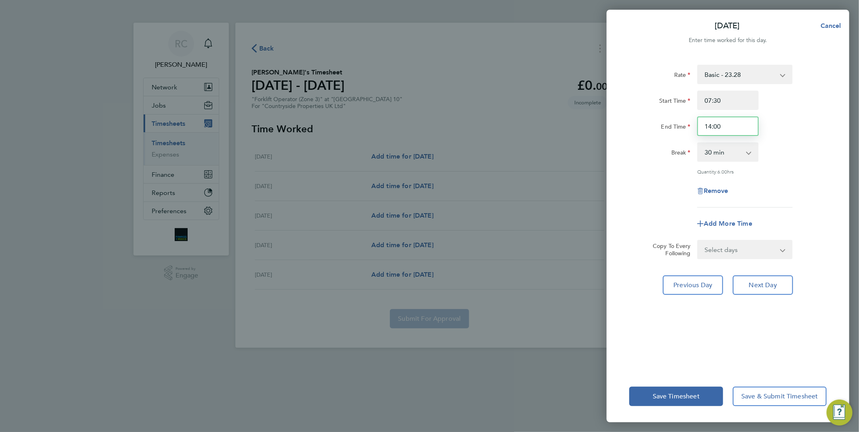
drag, startPoint x: 729, startPoint y: 123, endPoint x: 672, endPoint y: 119, distance: 57.2
click at [672, 119] on div "End Time 14:00" at bounding box center [728, 126] width 204 height 19
type input "17:00"
click at [642, 103] on div "Start Time" at bounding box center [661, 99] width 62 height 16
click at [773, 285] on span "Next Day" at bounding box center [763, 285] width 28 height 8
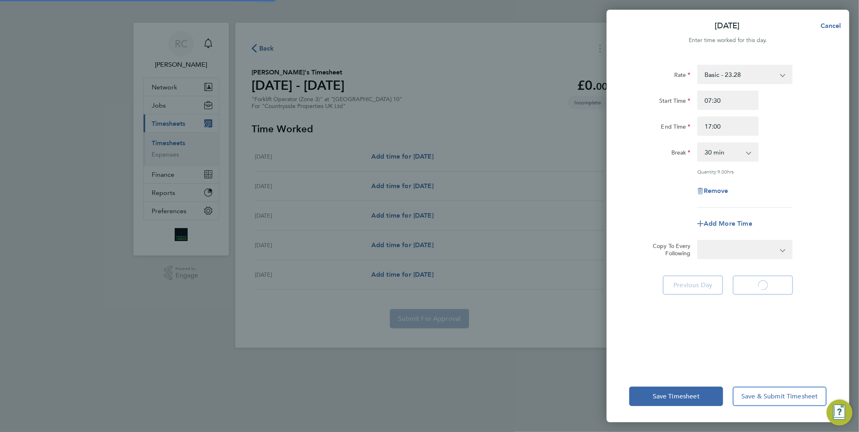
select select "30"
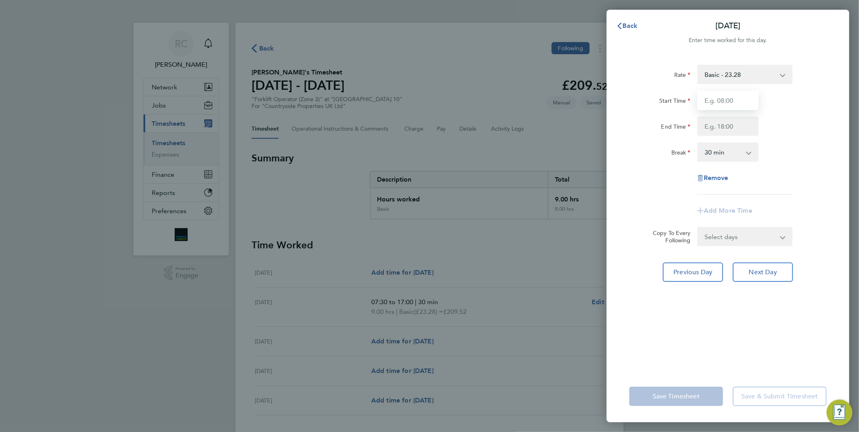
click at [733, 104] on input "Start Time" at bounding box center [729, 100] width 62 height 19
type input "07:30"
type input "17:00"
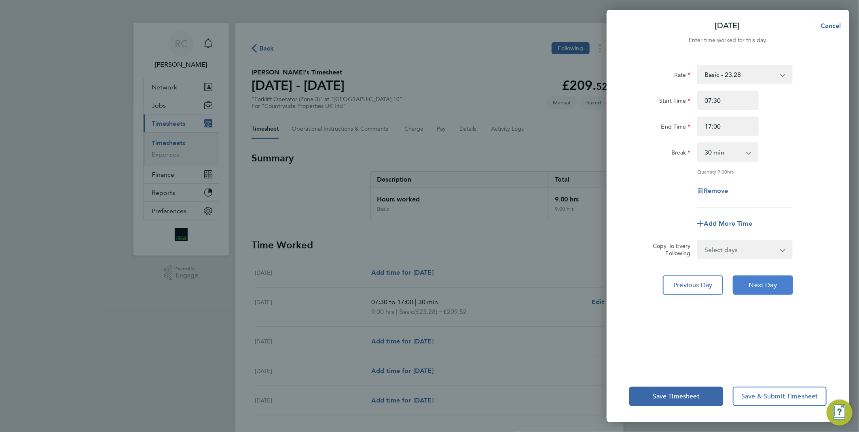
click at [768, 286] on span "Next Day" at bounding box center [763, 285] width 28 height 8
select select "30"
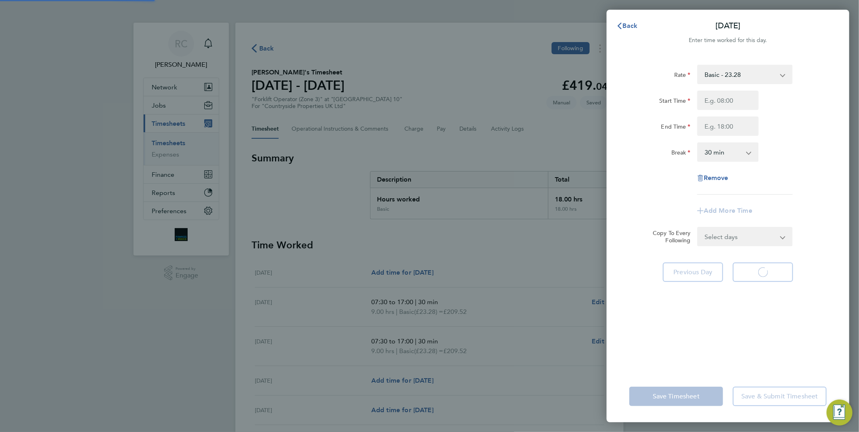
select select "30"
click at [732, 98] on input "Start Time" at bounding box center [729, 100] width 62 height 19
type input "07:30"
type input "17:00"
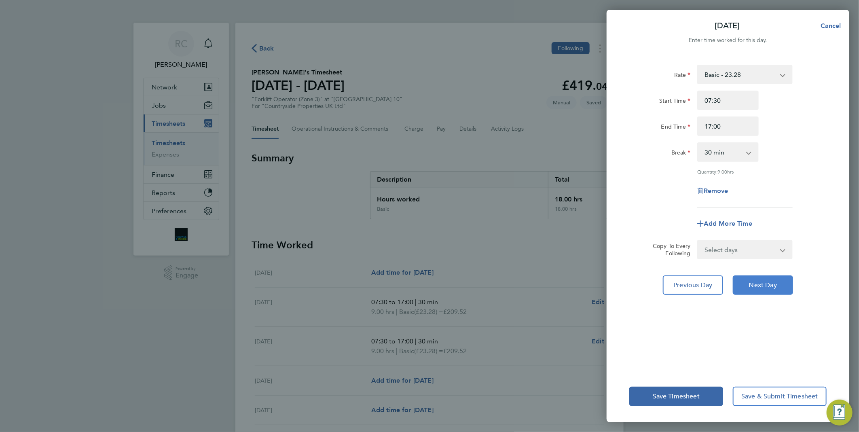
click at [770, 285] on span "Next Day" at bounding box center [763, 285] width 28 height 8
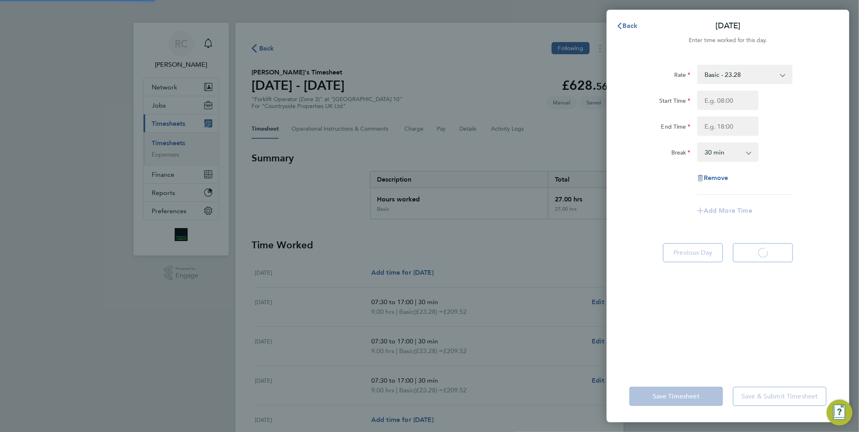
select select "30"
click at [738, 98] on input "Start Time" at bounding box center [729, 100] width 62 height 19
type input "07:30"
click at [734, 128] on input "End Time" at bounding box center [729, 126] width 62 height 19
type input "17:00"
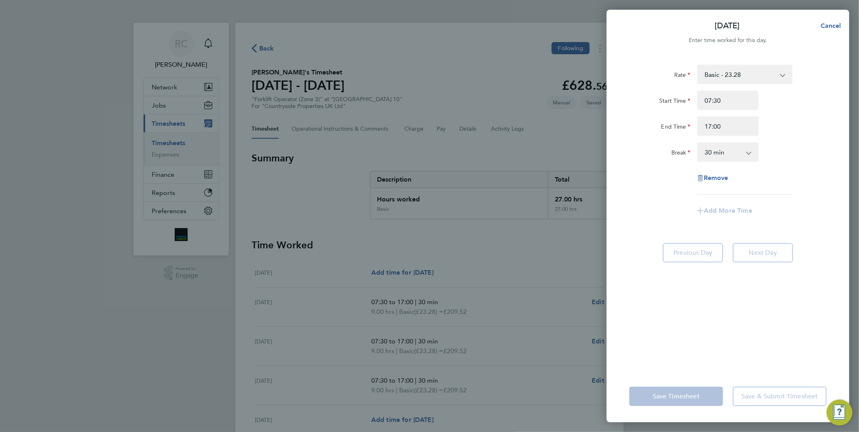
drag, startPoint x: 813, startPoint y: 94, endPoint x: 811, endPoint y: 105, distance: 11.5
click at [814, 94] on div "Start Time 07:30" at bounding box center [728, 100] width 204 height 19
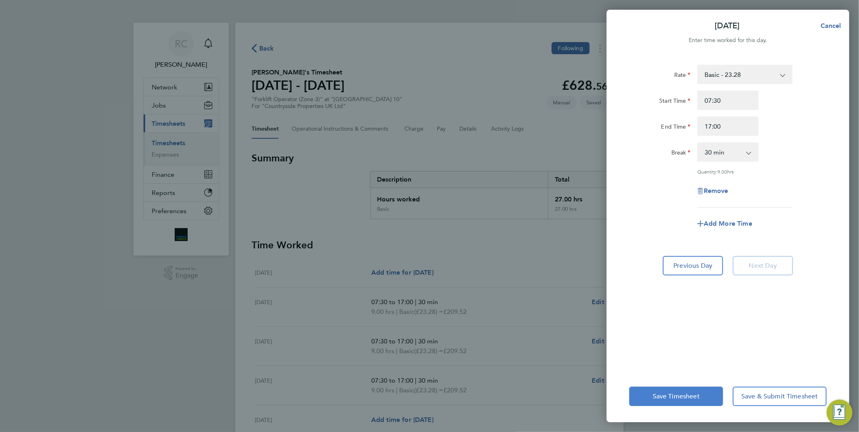
click at [685, 399] on span "Save Timesheet" at bounding box center [676, 397] width 47 height 8
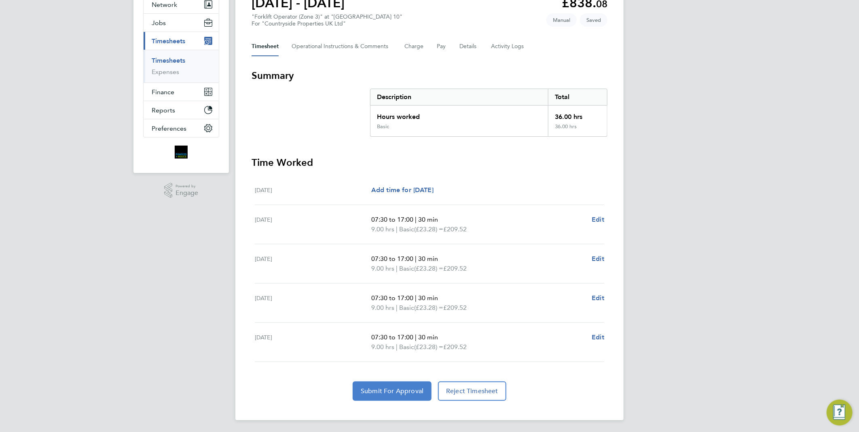
click at [410, 395] on button "Submit For Approval" at bounding box center [392, 391] width 79 height 19
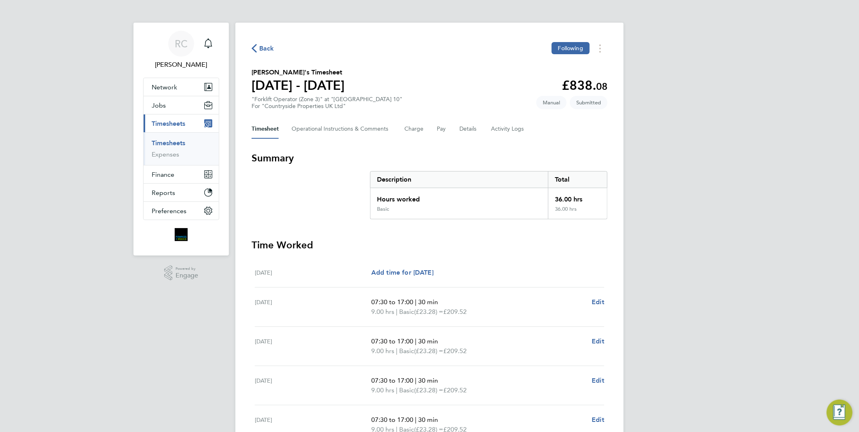
click at [269, 46] on span "Back" at bounding box center [266, 49] width 15 height 10
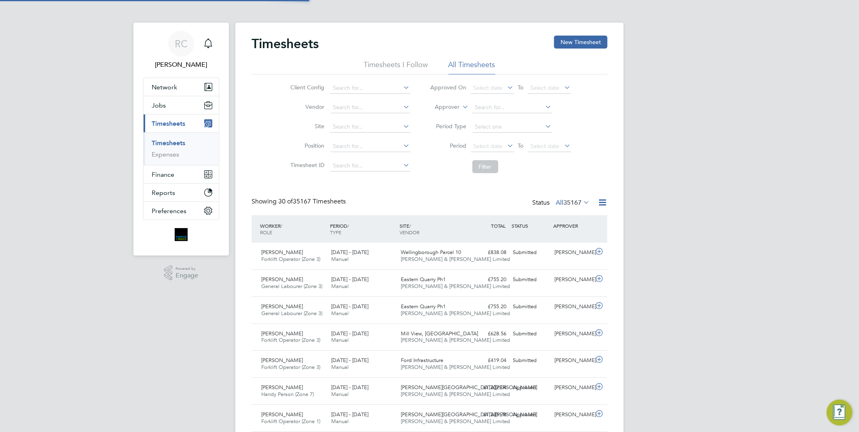
scroll to position [20, 70]
click at [577, 51] on div "Timesheets New Timesheet" at bounding box center [430, 48] width 356 height 24
click at [577, 46] on button "New Timesheet" at bounding box center [580, 42] width 53 height 13
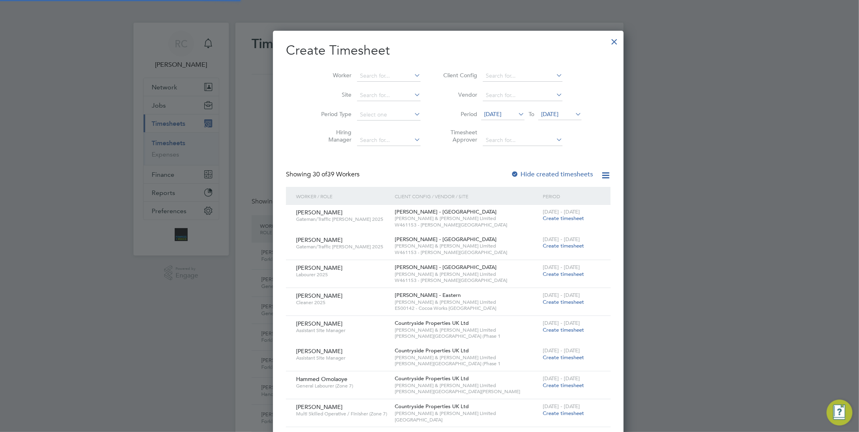
scroll to position [1386, 313]
click at [385, 75] on input at bounding box center [389, 75] width 64 height 11
click at [362, 73] on input "opr" at bounding box center [389, 75] width 64 height 11
type input "o"
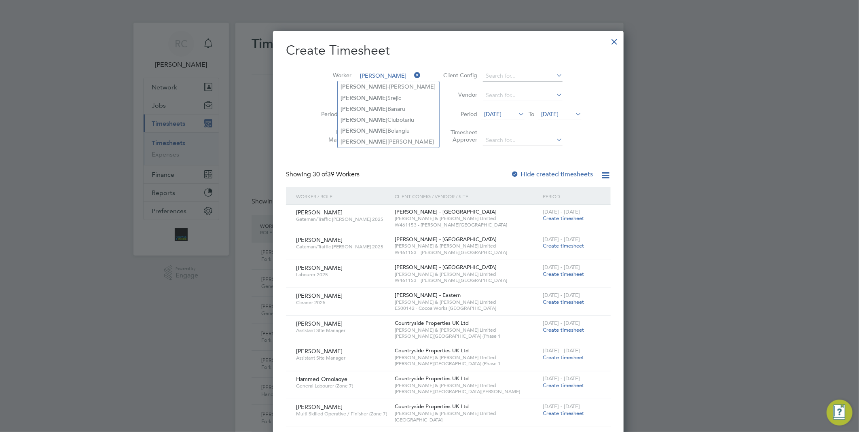
type input "[PERSON_NAME]"
click at [431, 121] on li "Period [DATE] To [DATE]" at bounding box center [511, 114] width 161 height 19
click at [380, 76] on input at bounding box center [389, 75] width 64 height 11
click at [379, 138] on li "[PERSON_NAME] [PERSON_NAME]" at bounding box center [389, 141] width 102 height 11
type input "[PERSON_NAME] [PERSON_NAME]"
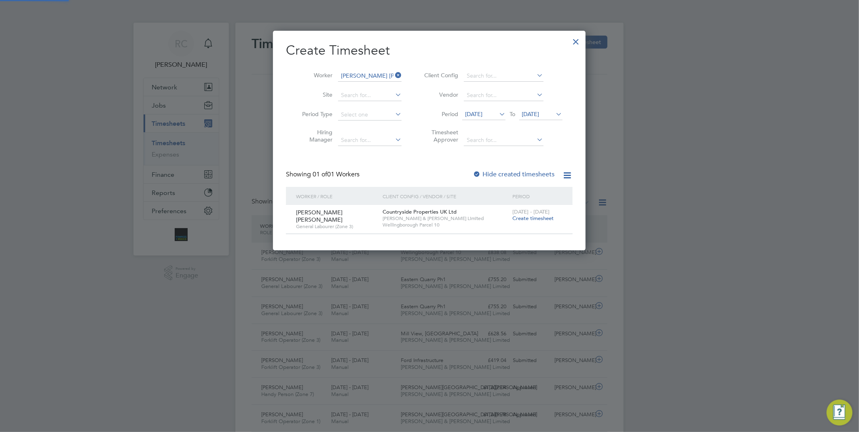
scroll to position [219, 313]
